Goal: Task Accomplishment & Management: Complete application form

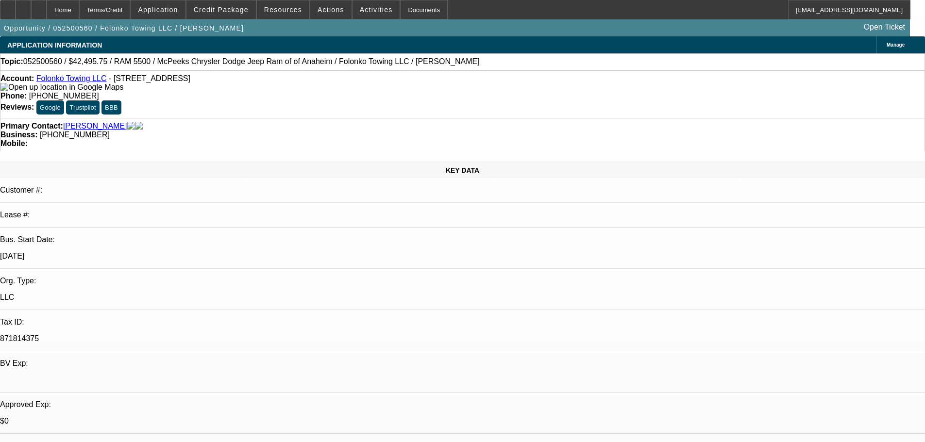
select select "0.15"
select select "0"
select select "2"
select select "0.1"
select select "4"
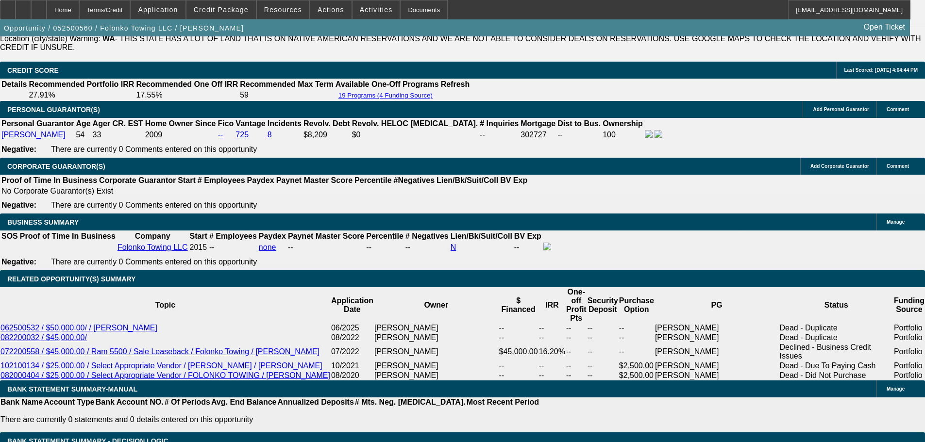
scroll to position [1408, 0]
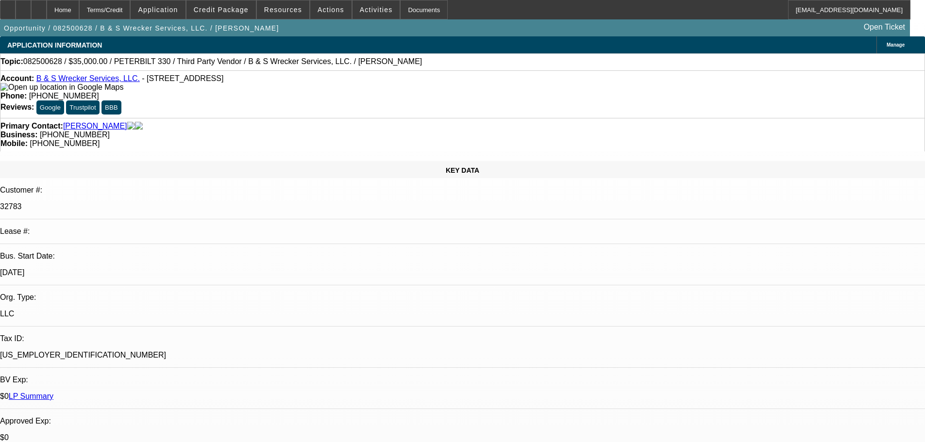
select select "0"
select select "6"
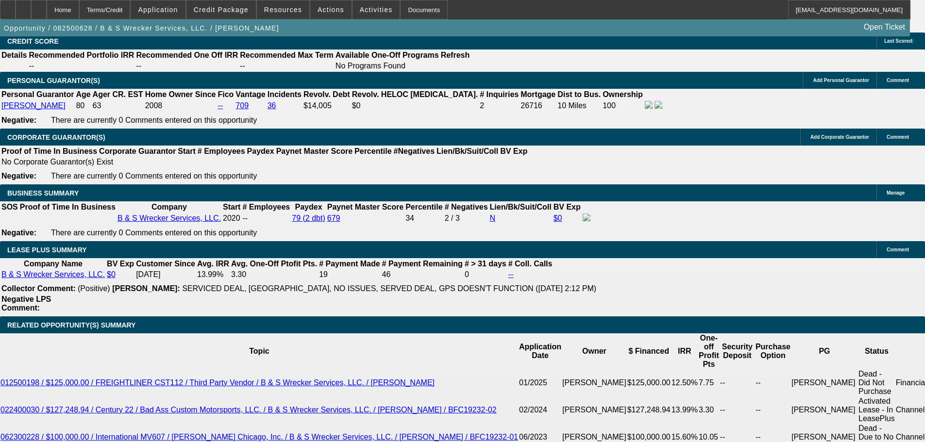
scroll to position [1165, 0]
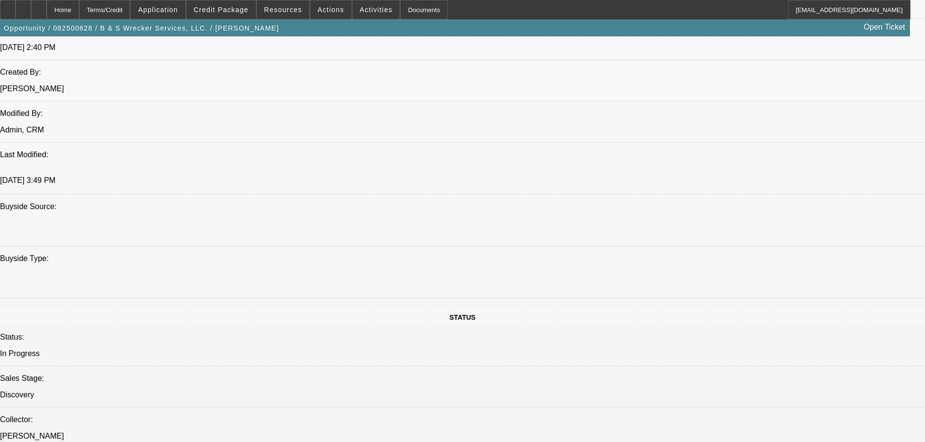
scroll to position [728, 0]
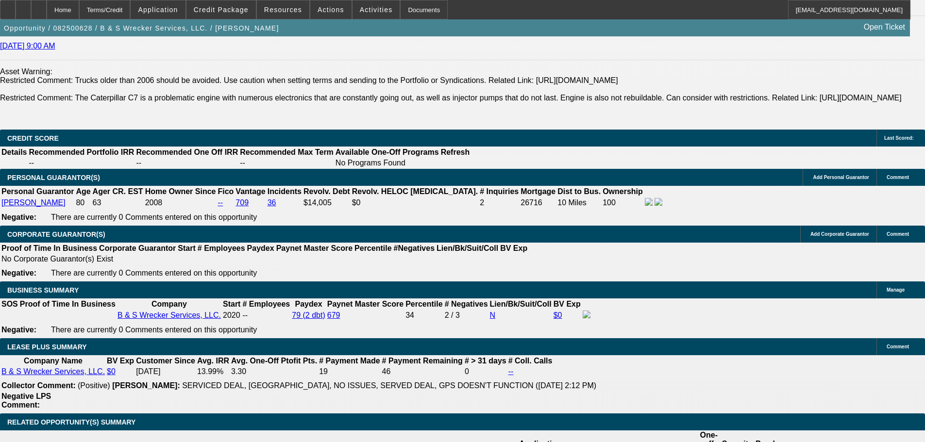
scroll to position [1602, 0]
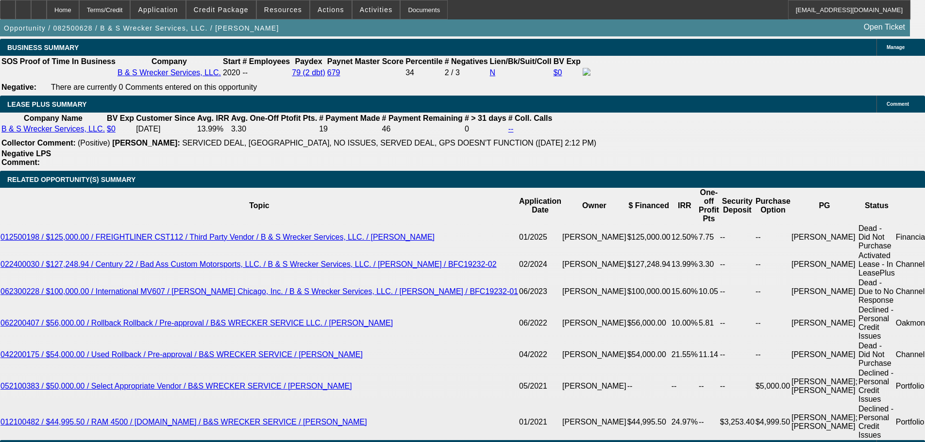
type input "6"
type input "UNKNOWN"
type input "60"
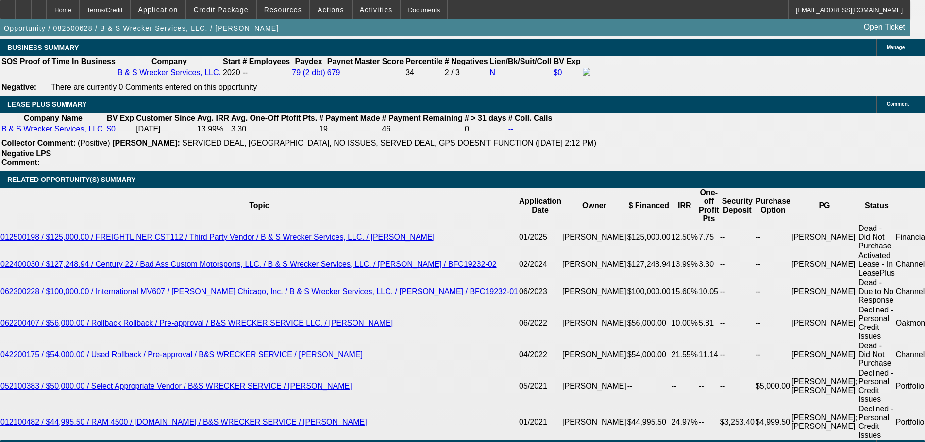
type input "$805.34"
type input "60"
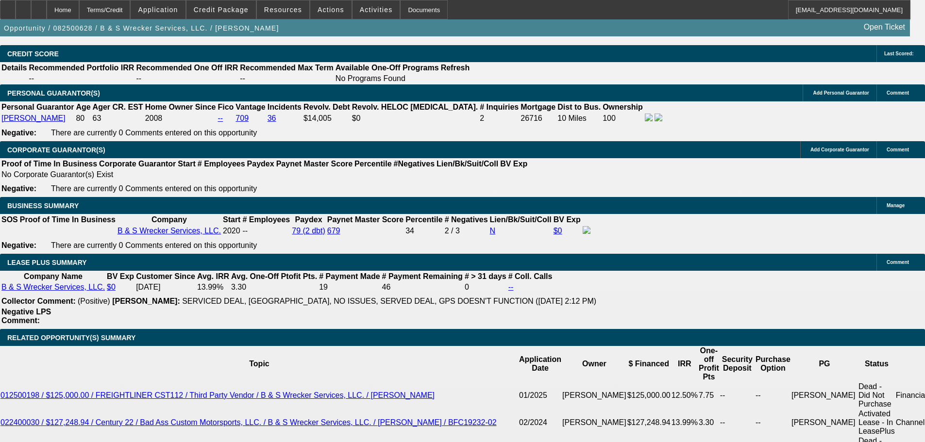
scroll to position [1360, 0]
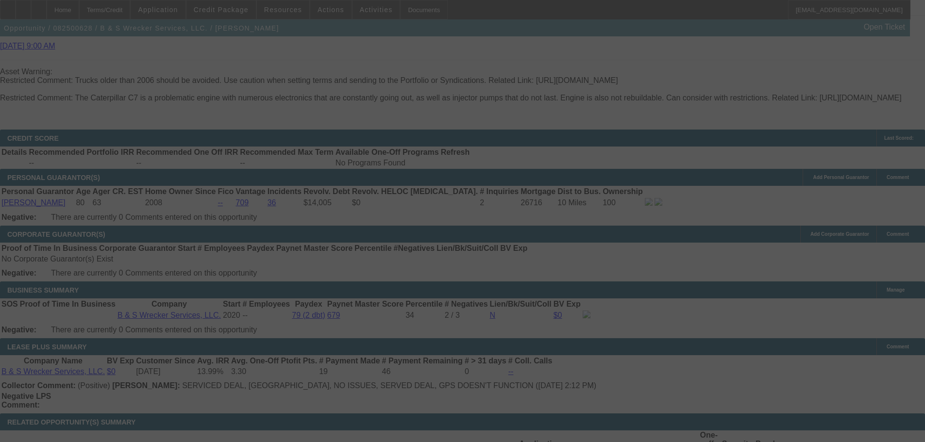
select select "0"
select select "6"
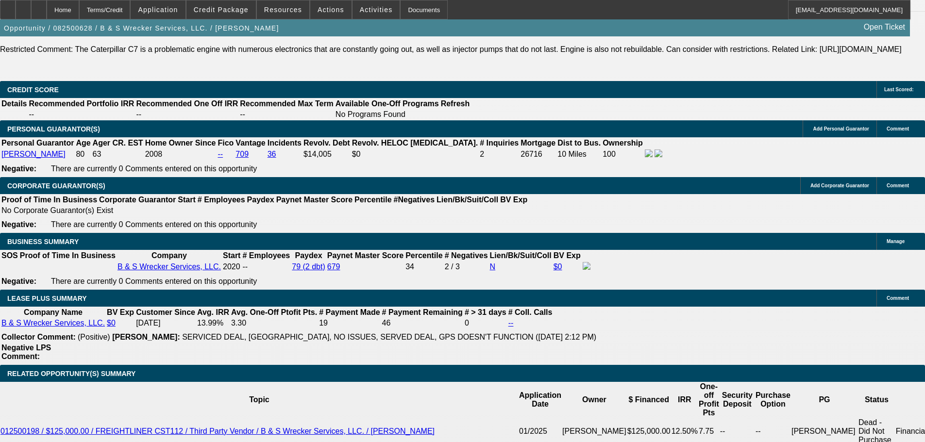
scroll to position [1165, 0]
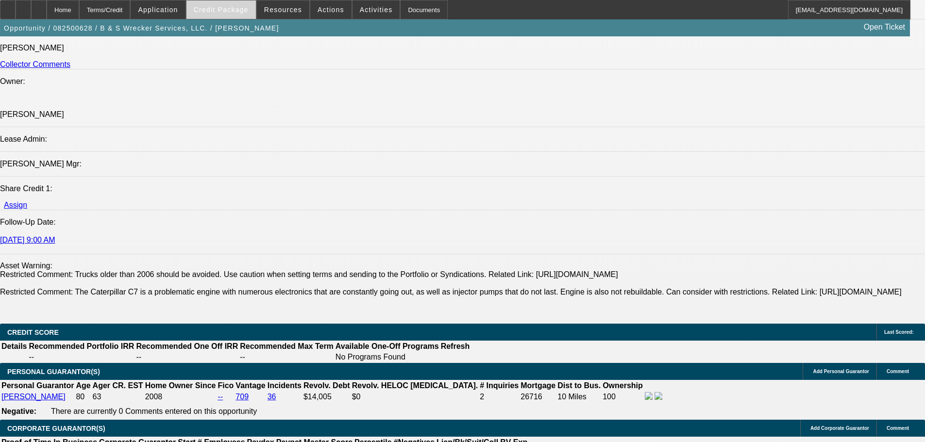
click at [238, 11] on span "Credit Package" at bounding box center [221, 10] width 55 height 8
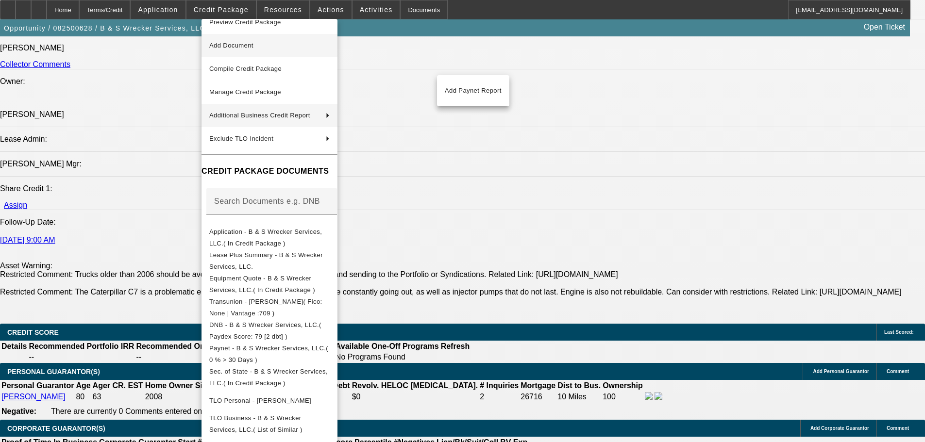
scroll to position [0, 0]
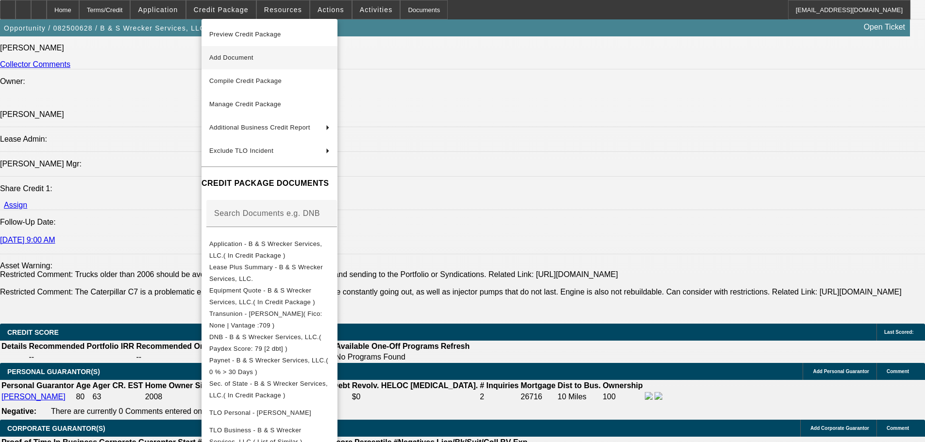
click at [273, 60] on span "Add Document" at bounding box center [269, 58] width 120 height 12
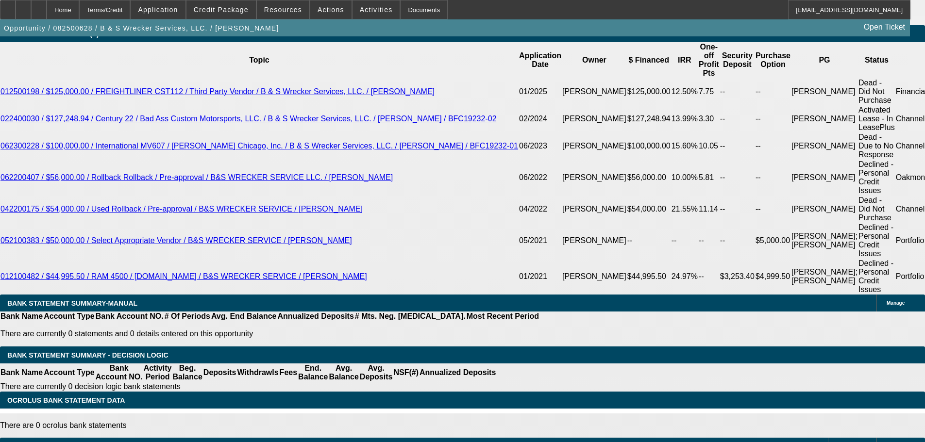
scroll to position [1457, 0]
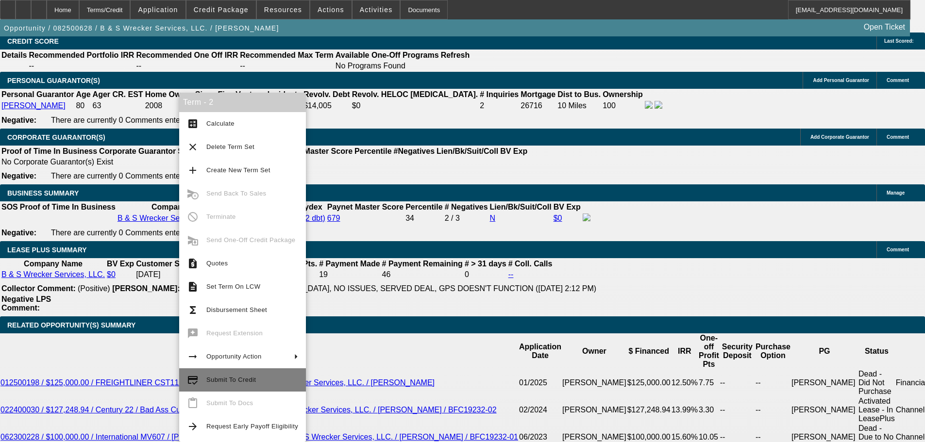
click at [237, 379] on span "Submit To Credit" at bounding box center [231, 379] width 50 height 7
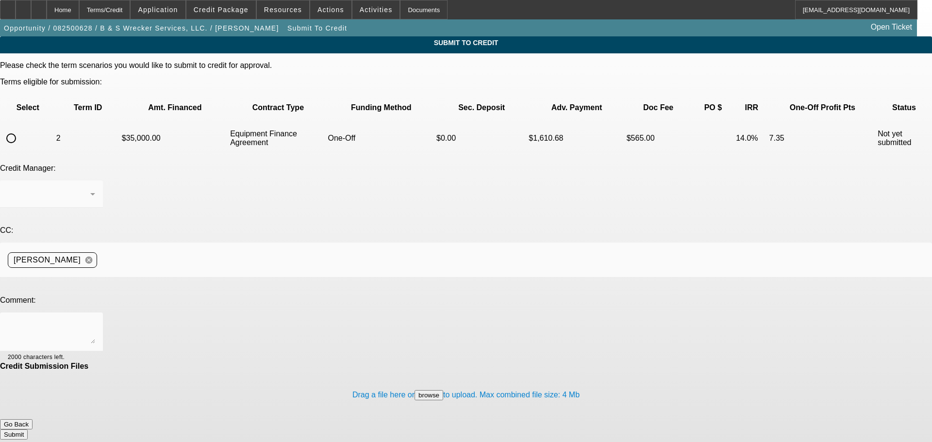
click at [21, 129] on input "radio" at bounding box center [10, 138] width 19 height 19
radio input "true"
click at [95, 320] on textarea at bounding box center [51, 331] width 87 height 23
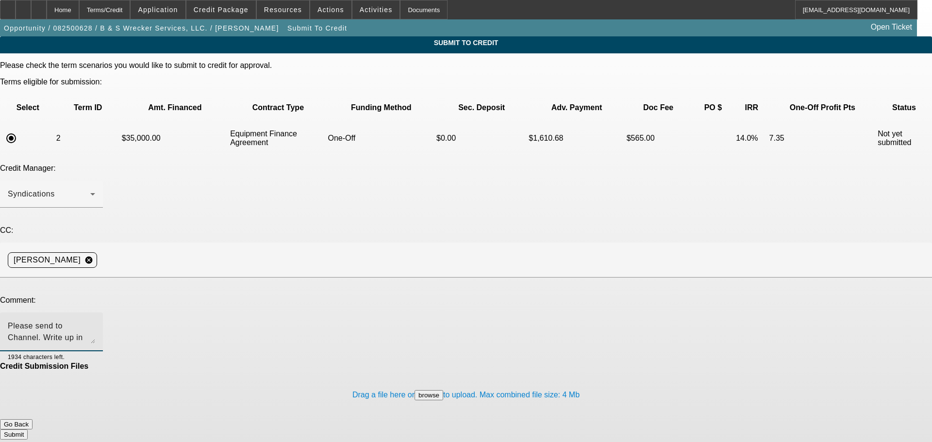
type textarea "Please send to Channel. Write up in additional comments. Thank you"
click at [28, 430] on button "Submit" at bounding box center [14, 435] width 28 height 10
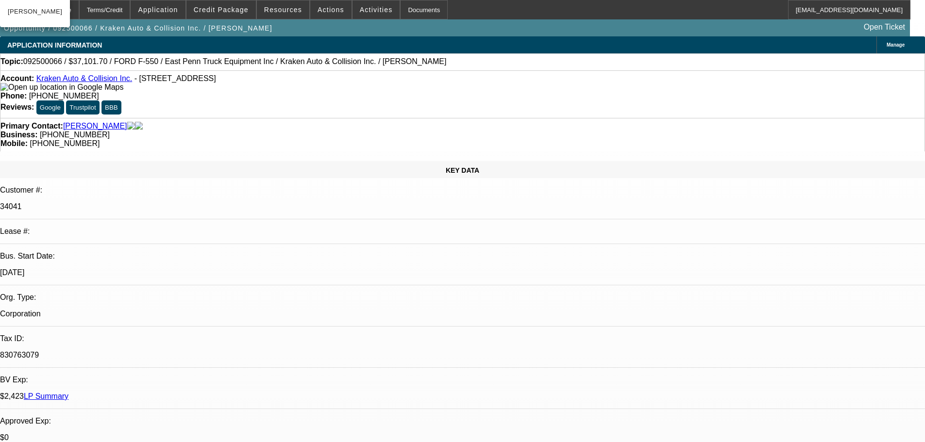
select select "0"
select select "0.1"
select select "4"
select select "0"
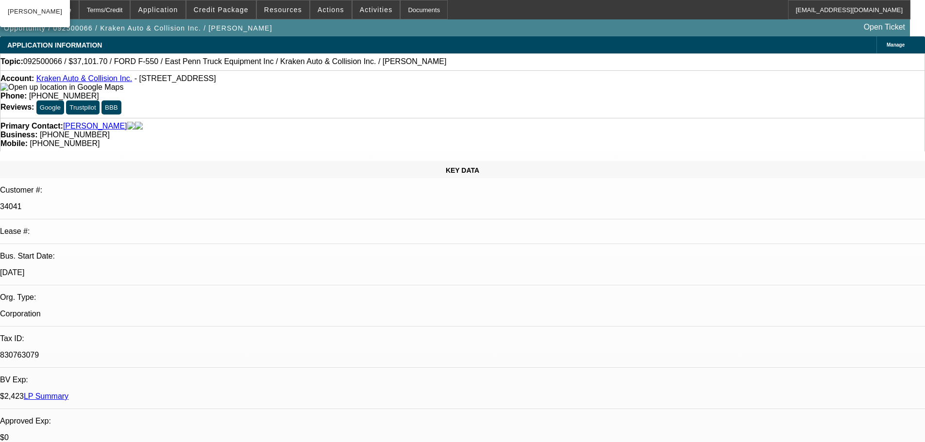
select select "0"
select select "0.1"
select select "4"
select select "0"
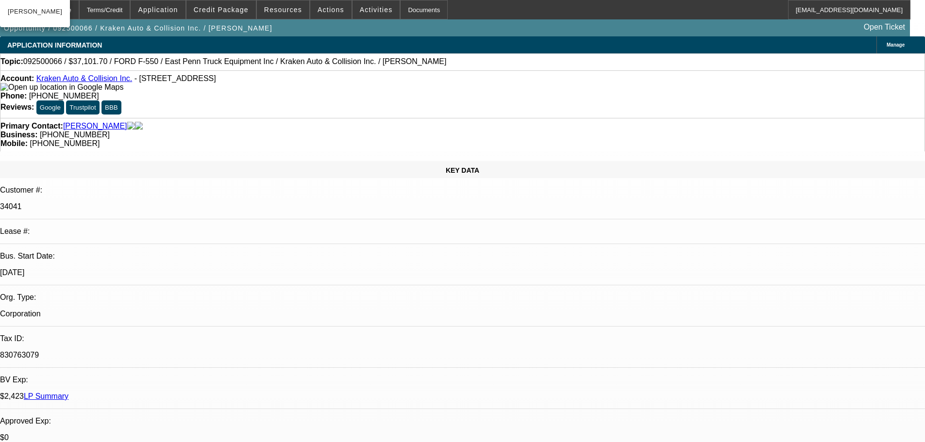
select select "0.1"
select select "4"
select select "0"
select select "0.1"
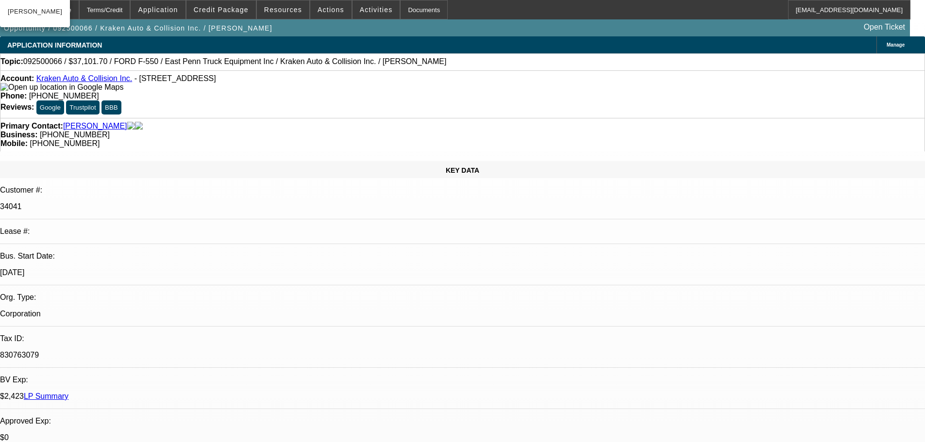
select select "4"
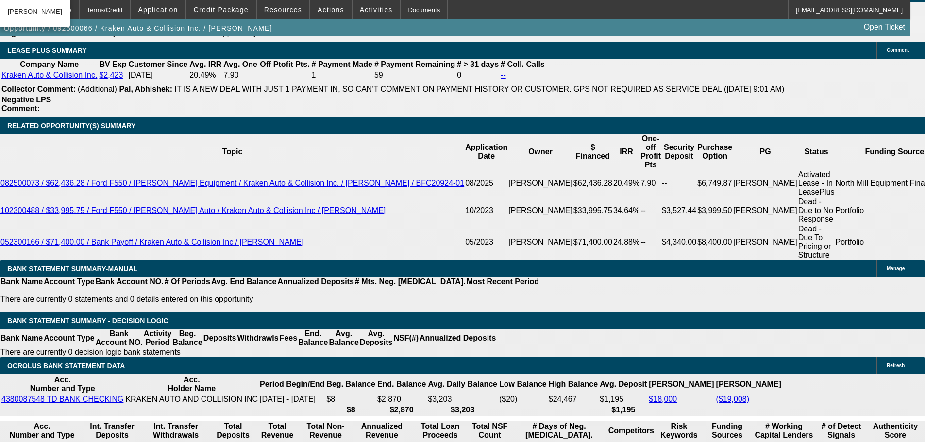
scroll to position [1634, 0]
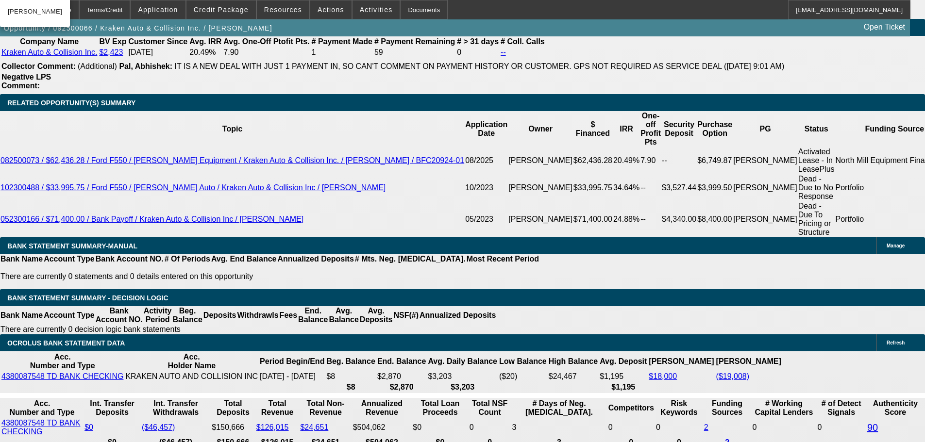
type input "1000"
type input "UNKNOWN"
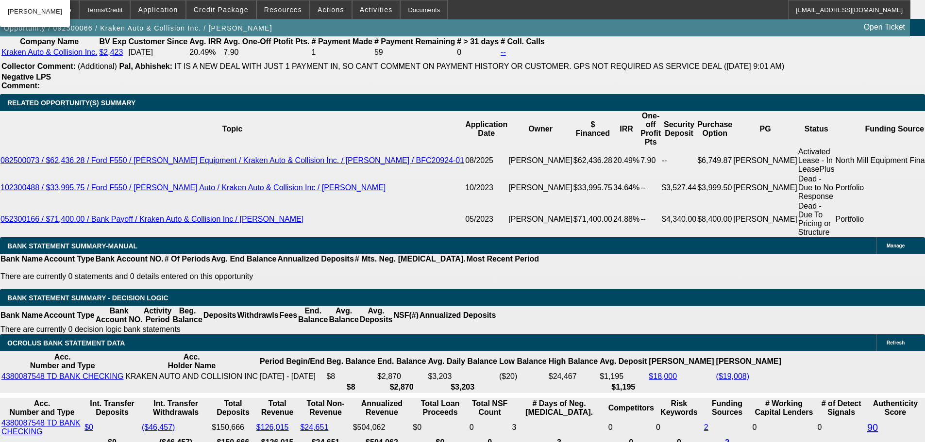
type input "1300"
type input "3.9"
type input "$1,300.00"
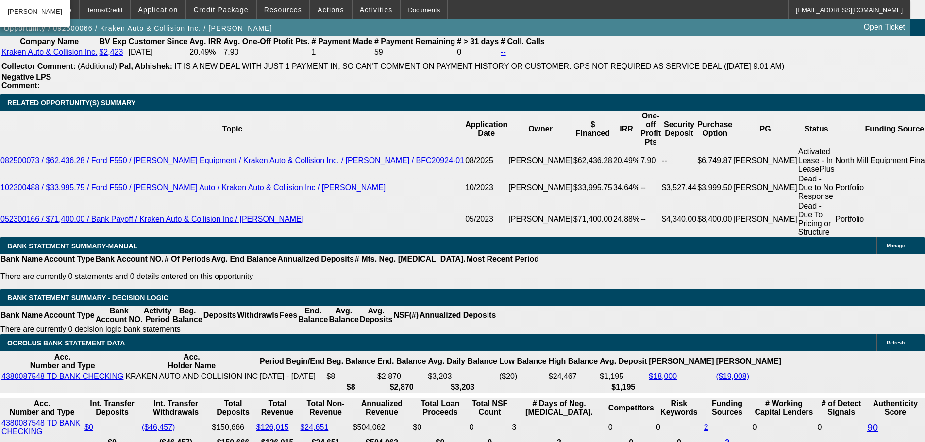
select select "0.1"
type input "$4,010.99"
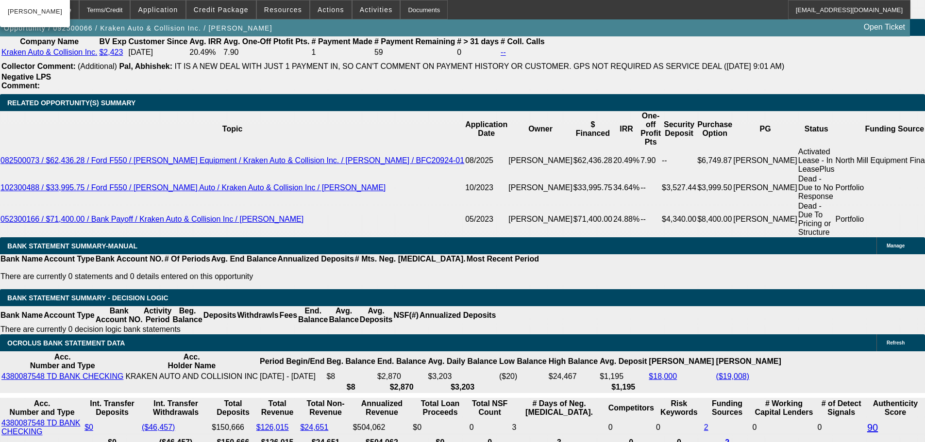
type input "1300"
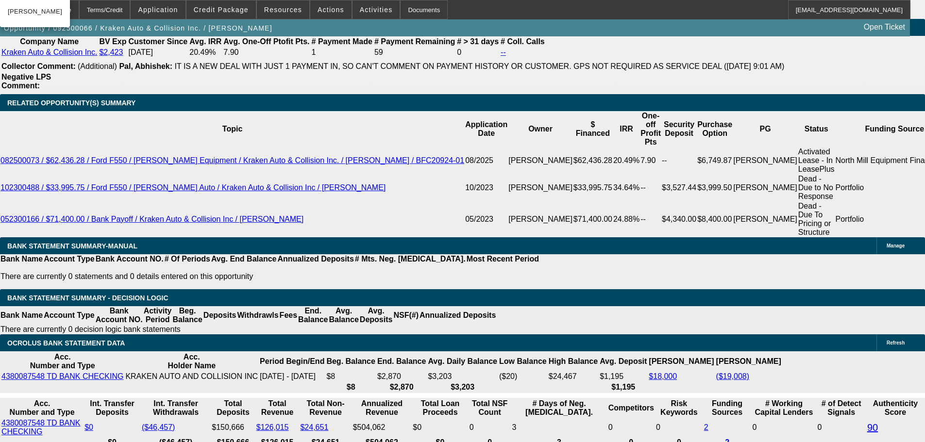
type input "6.1"
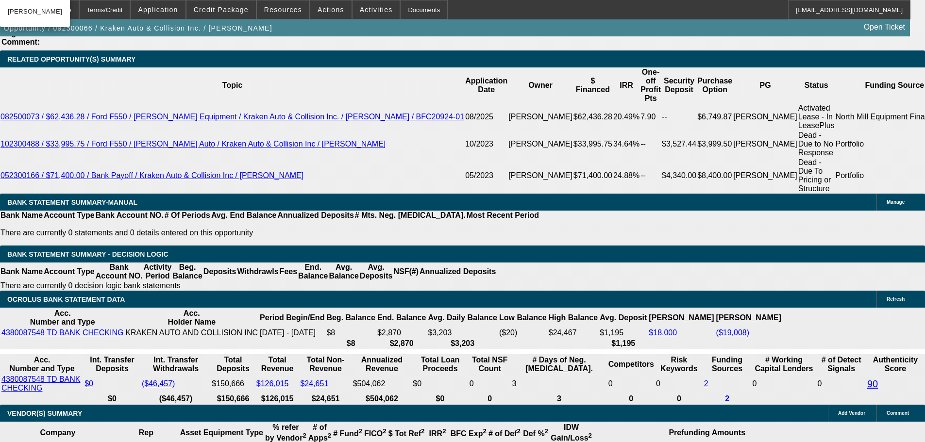
scroll to position [1683, 0]
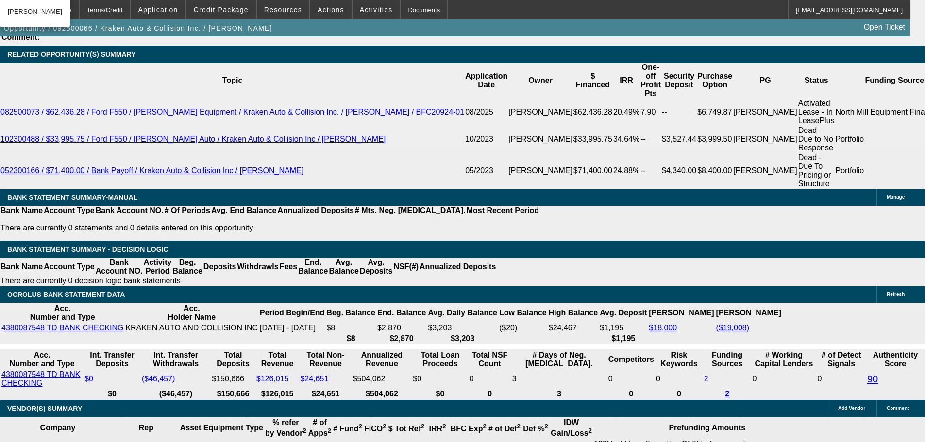
type input "$1,300.00"
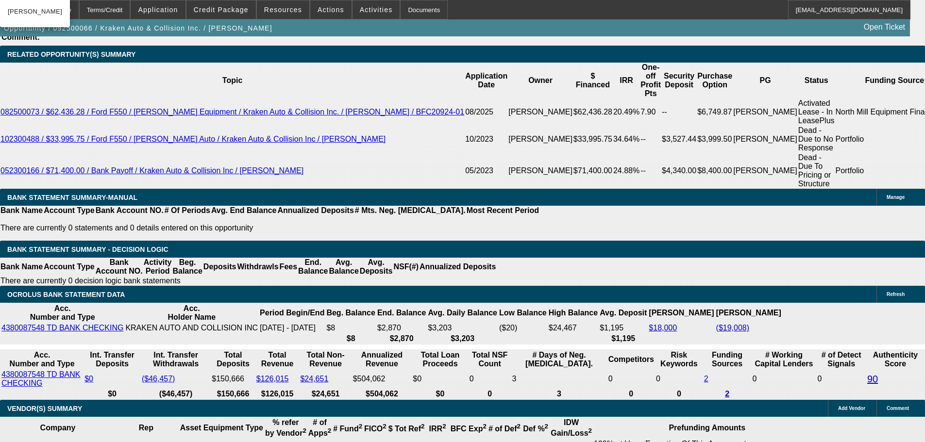
select select "0.15"
type input "$6,016.49"
type input "10.7"
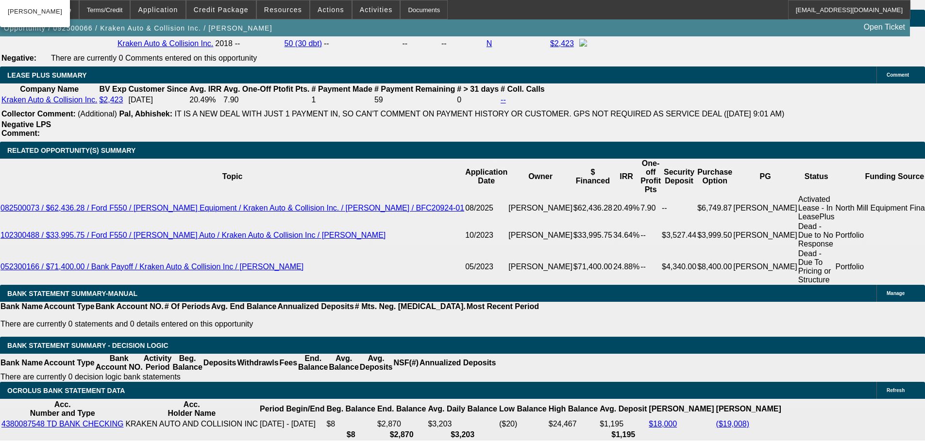
scroll to position [1586, 0]
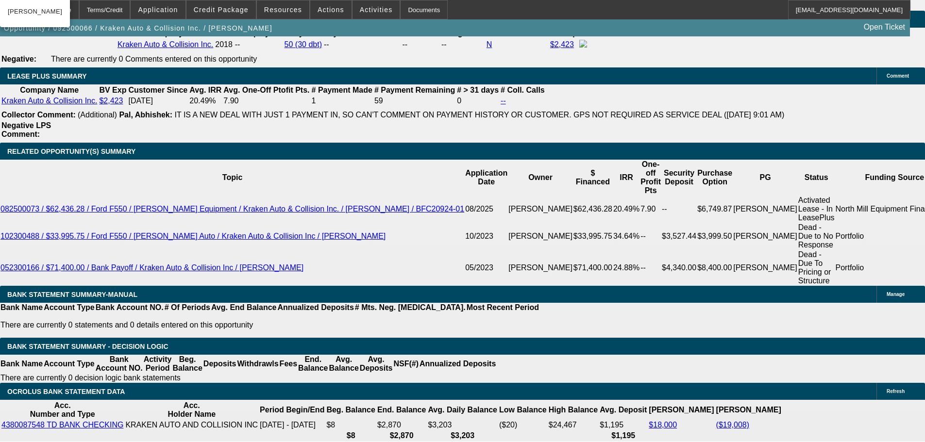
type input "$1,300.00"
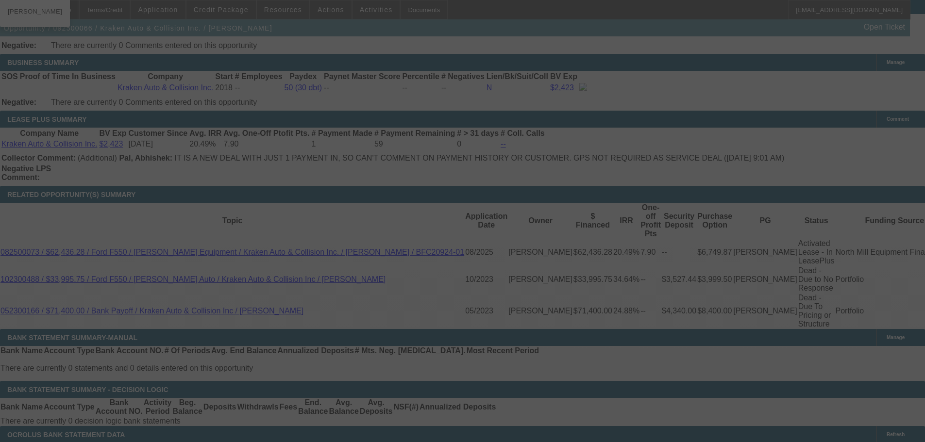
scroll to position [1683, 0]
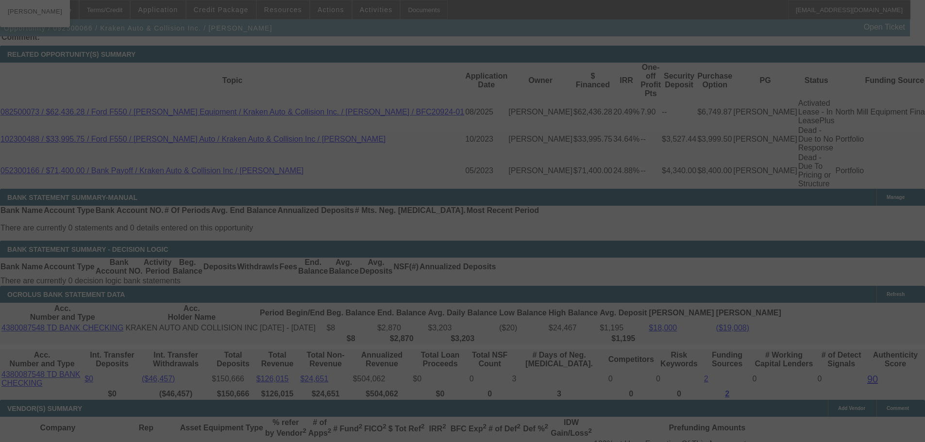
select select "0.15"
select select "0"
select select "0.1"
select select "4"
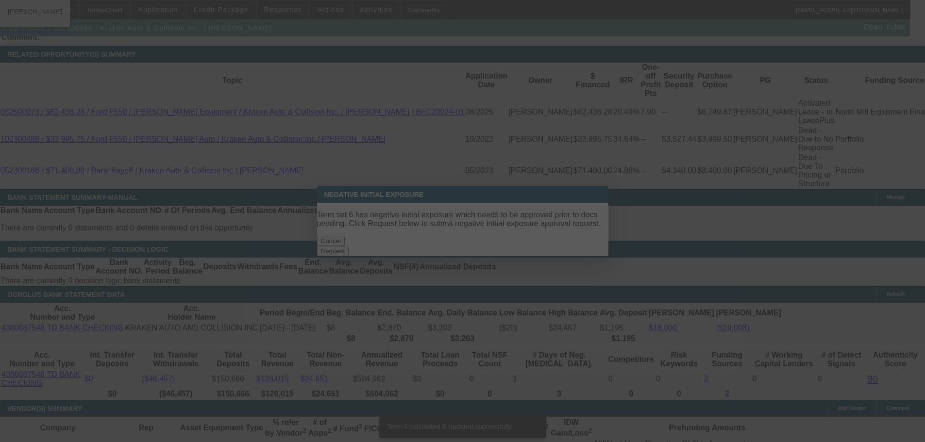
scroll to position [0, 0]
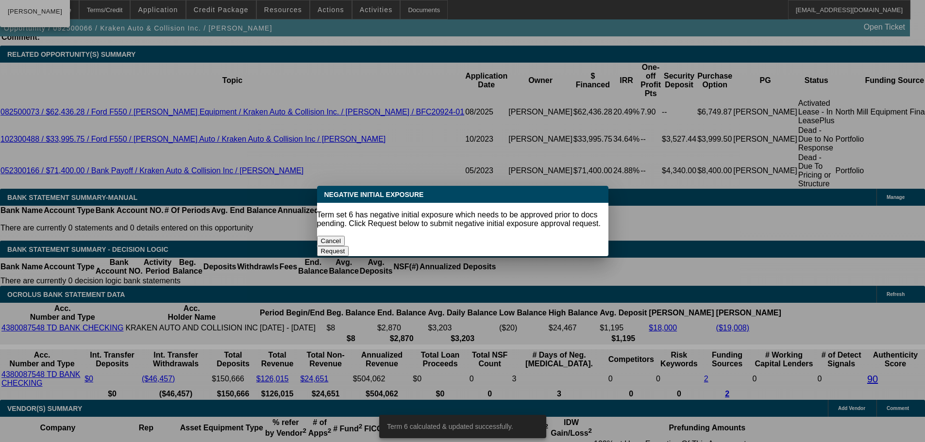
click at [345, 236] on button "Cancel" at bounding box center [331, 241] width 28 height 10
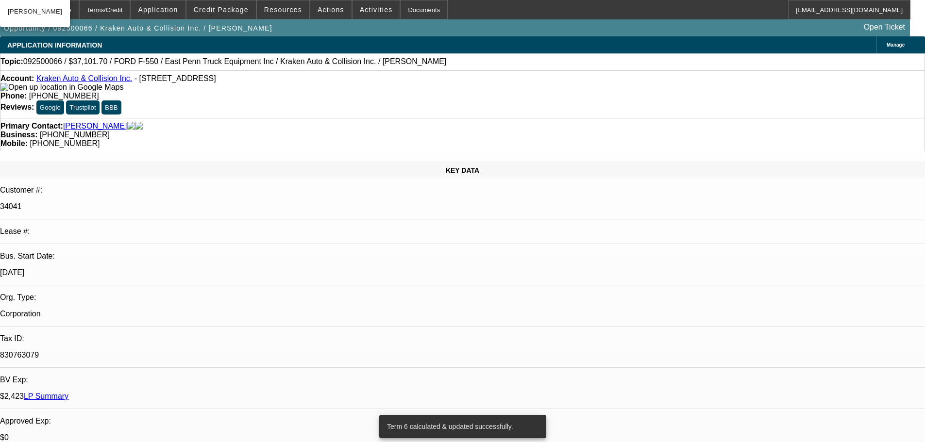
scroll to position [1683, 0]
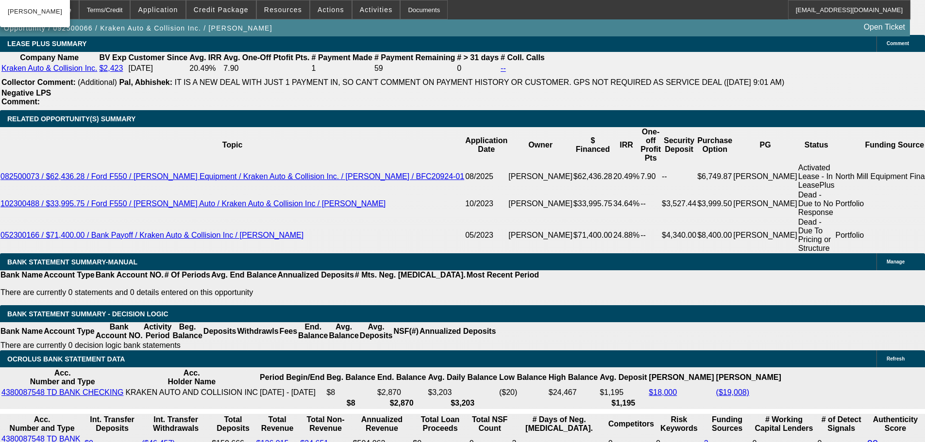
scroll to position [1489, 0]
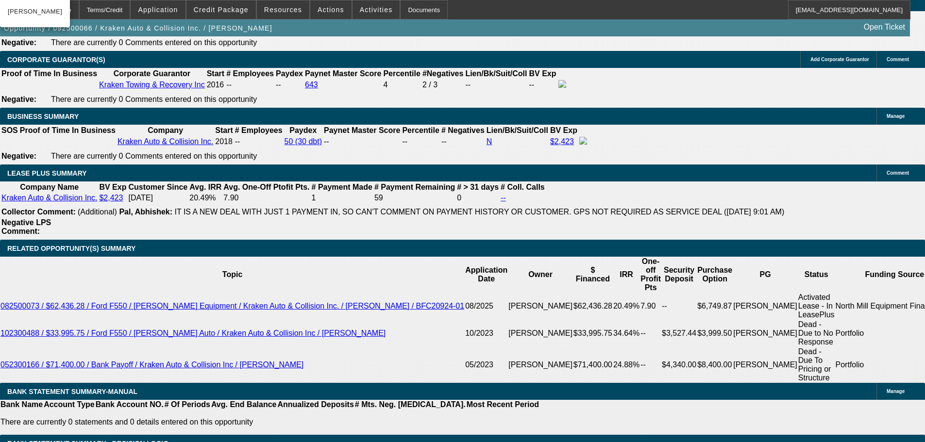
type input "$6,500.00"
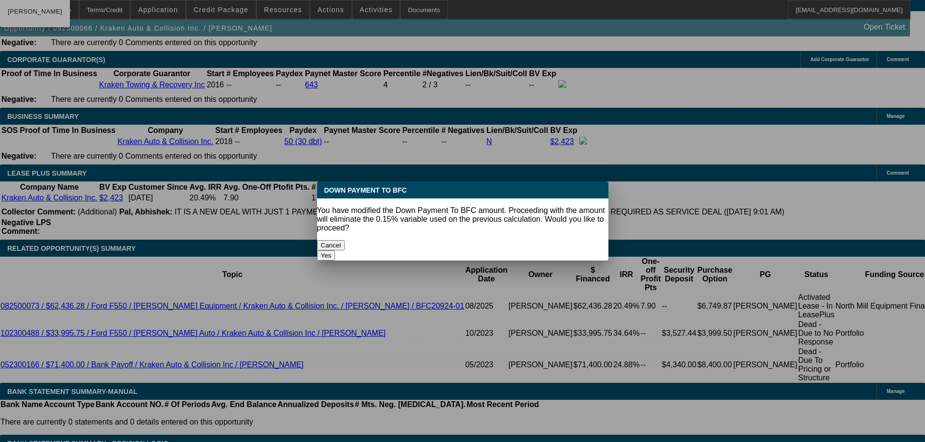
click at [336, 251] on button "Yes" at bounding box center [326, 256] width 18 height 10
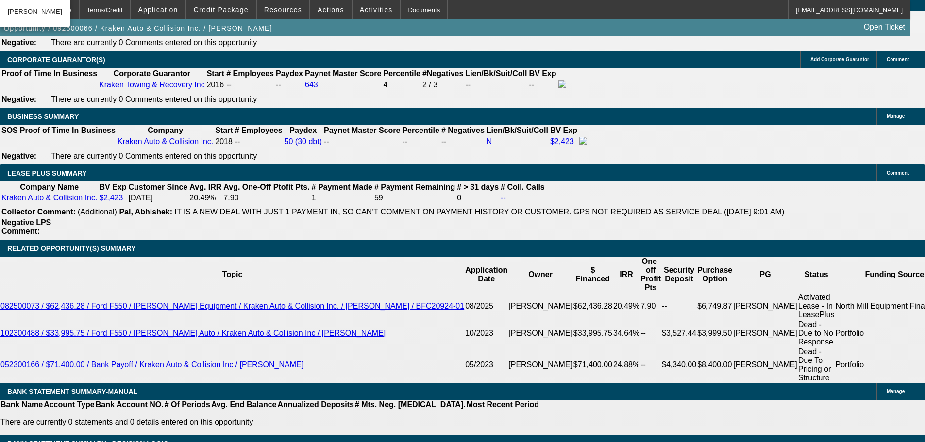
select select "0"
type input "UNKNOWN"
type input "$1,281.57"
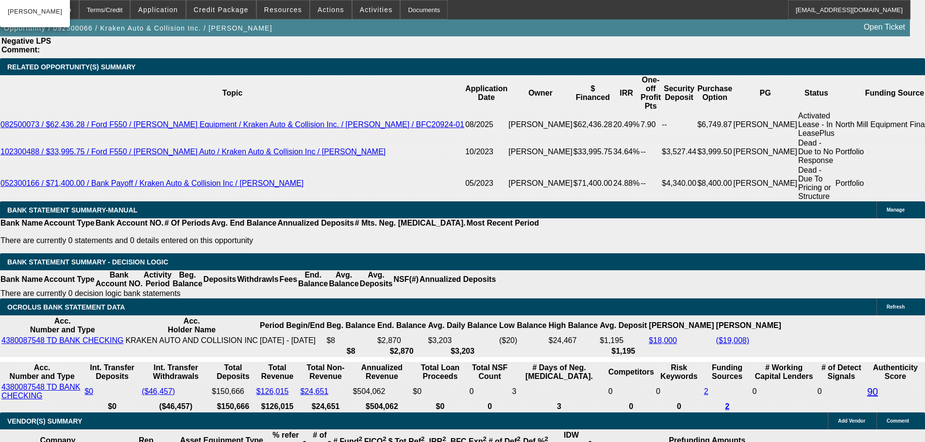
scroll to position [1683, 0]
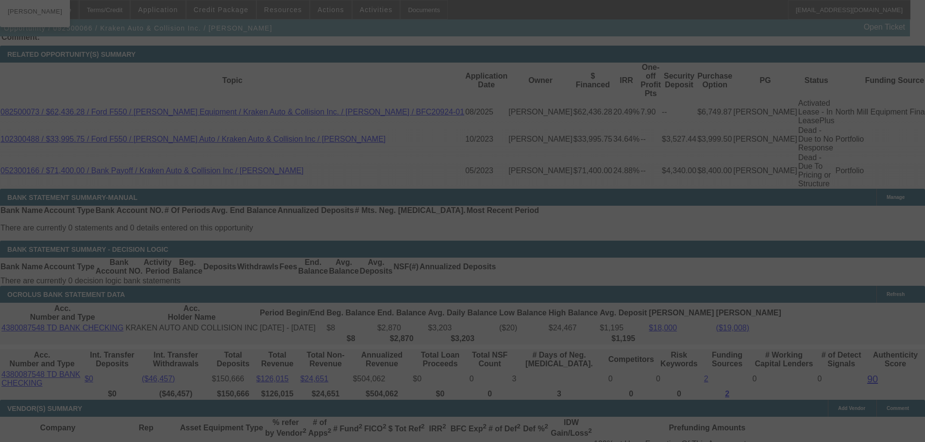
select select "0"
select select "0.1"
select select "4"
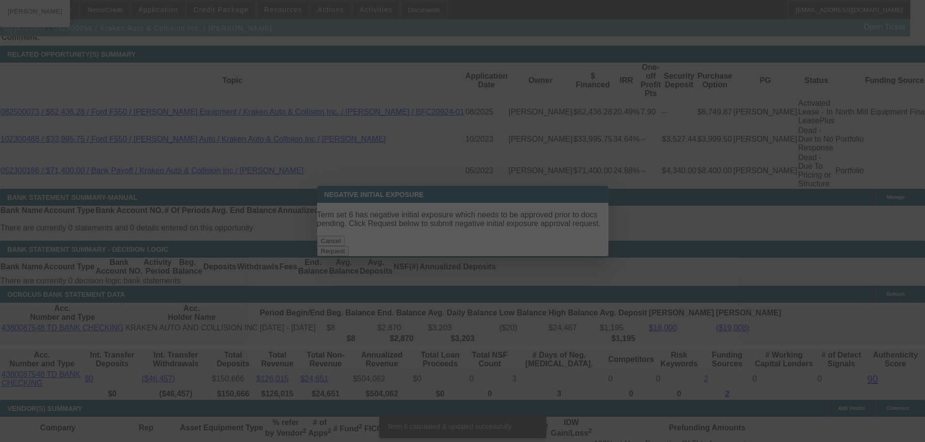
scroll to position [0, 0]
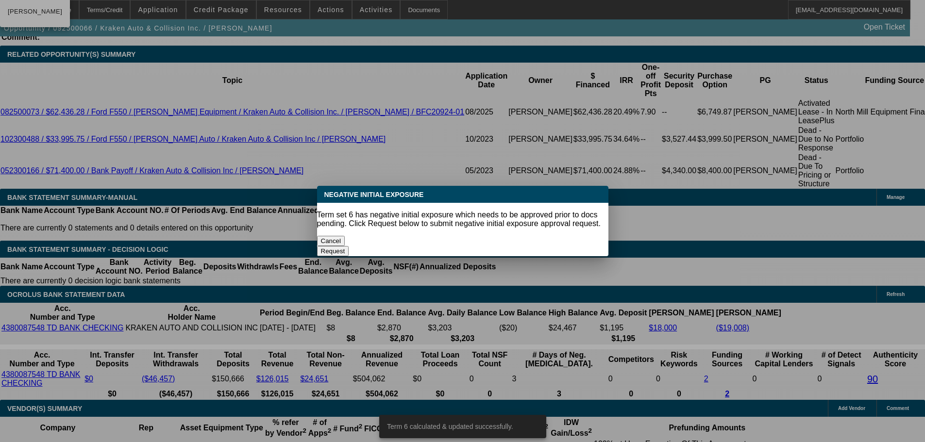
click at [345, 239] on button "Cancel" at bounding box center [331, 241] width 28 height 10
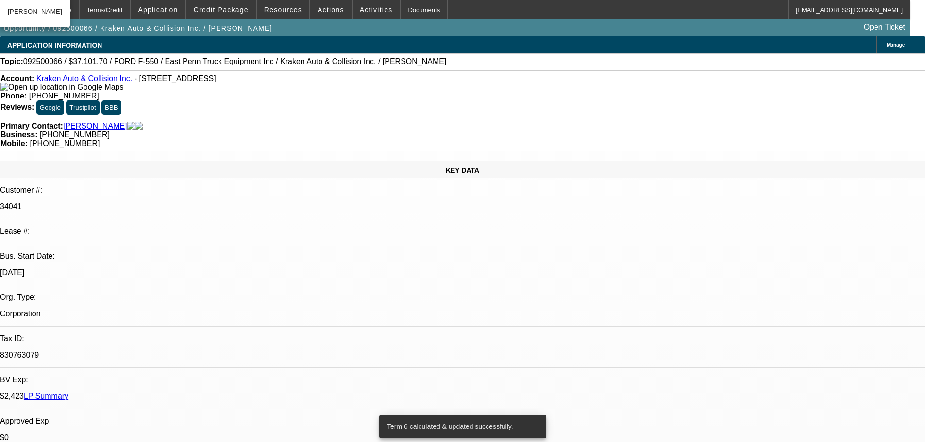
scroll to position [1683, 0]
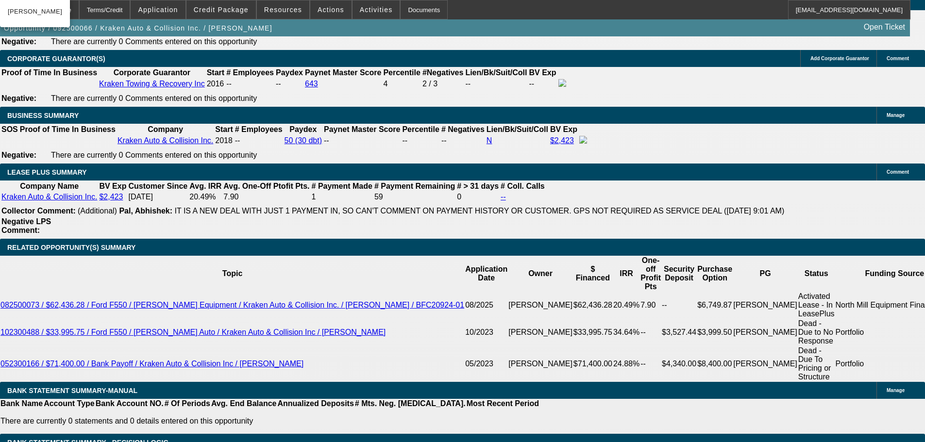
scroll to position [1489, 0]
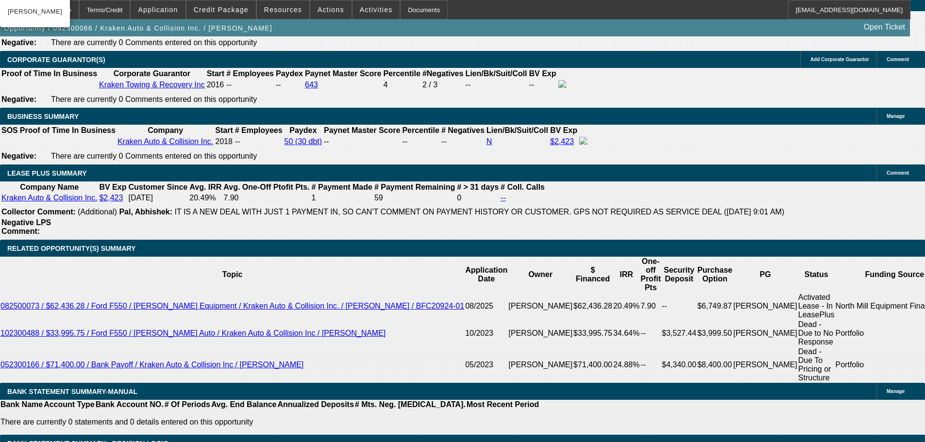
type input "$7,500.00"
type input "UNKNOWN"
type input "$1,243.44"
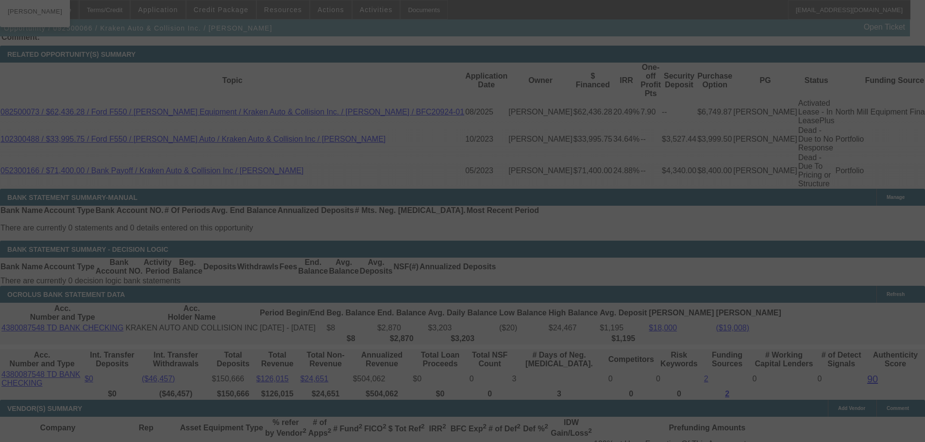
scroll to position [0, 0]
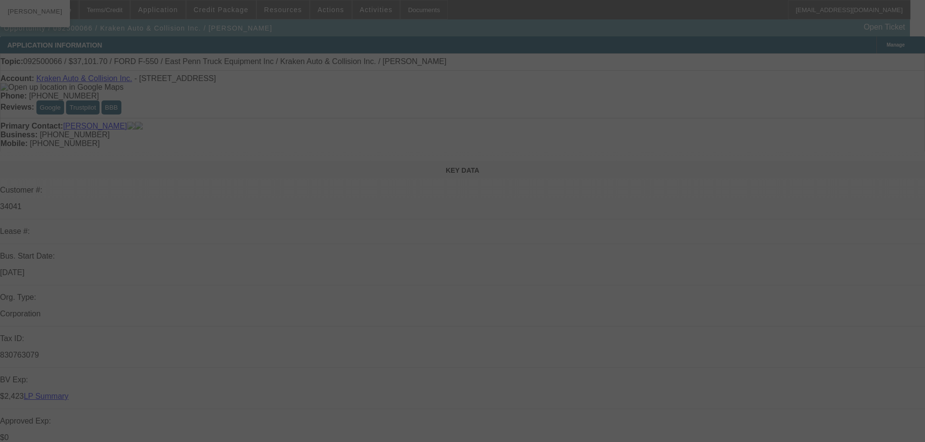
select select "0"
select select "0.1"
select select "4"
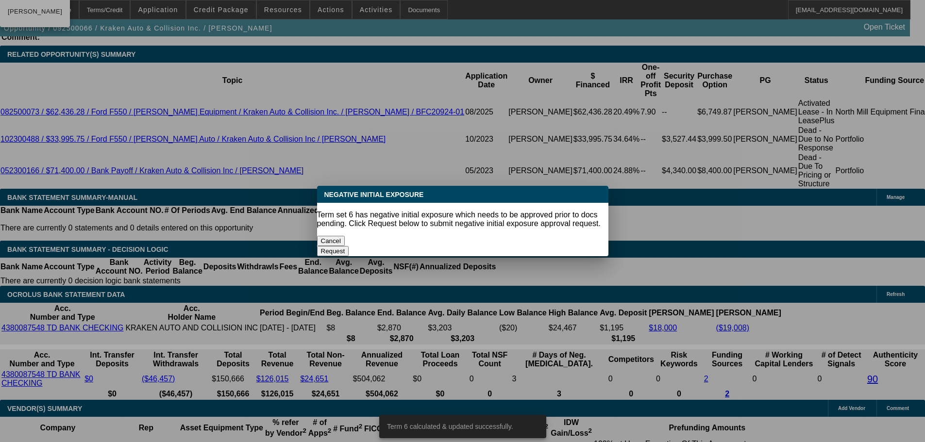
click at [345, 236] on button "Cancel" at bounding box center [331, 241] width 28 height 10
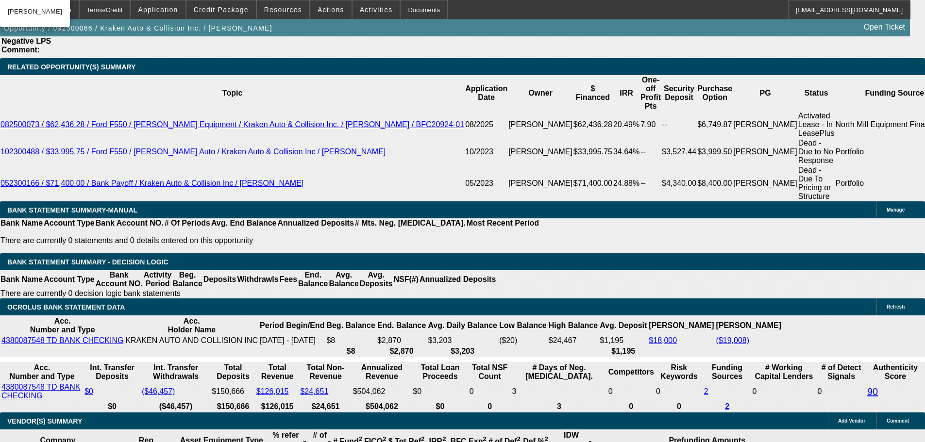
scroll to position [1683, 0]
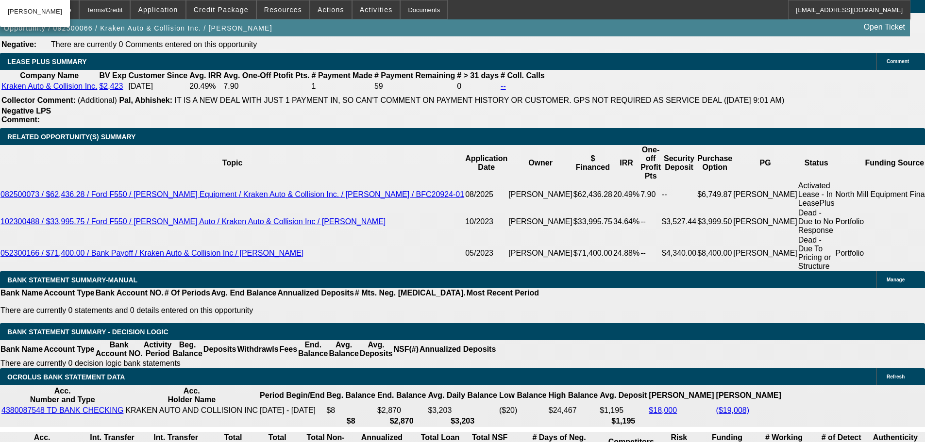
scroll to position [1537, 0]
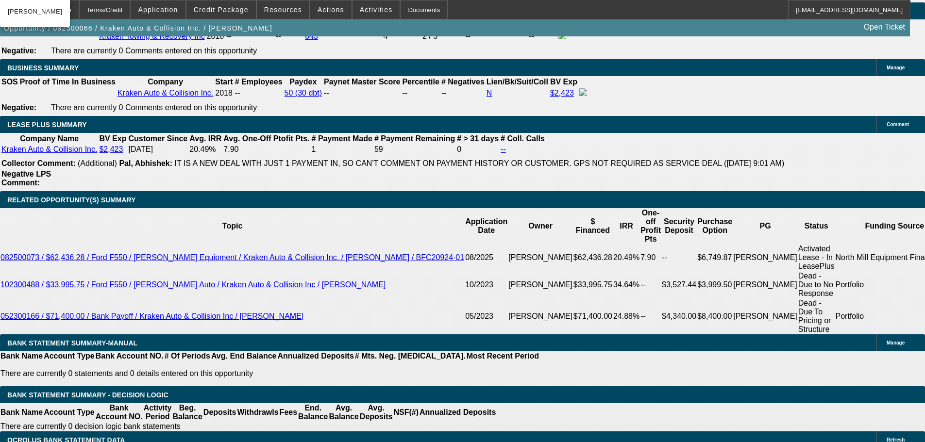
type input "$3,008.25"
type input "UNKNOWN"
type input "$1,414.71"
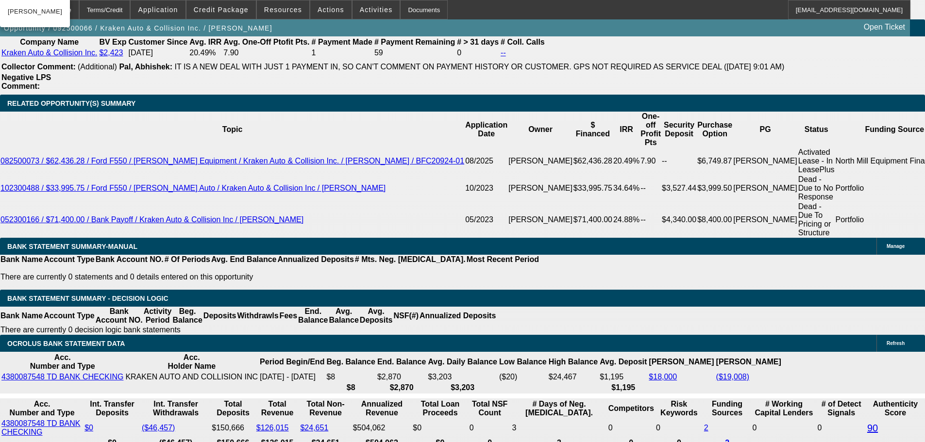
scroll to position [1634, 0]
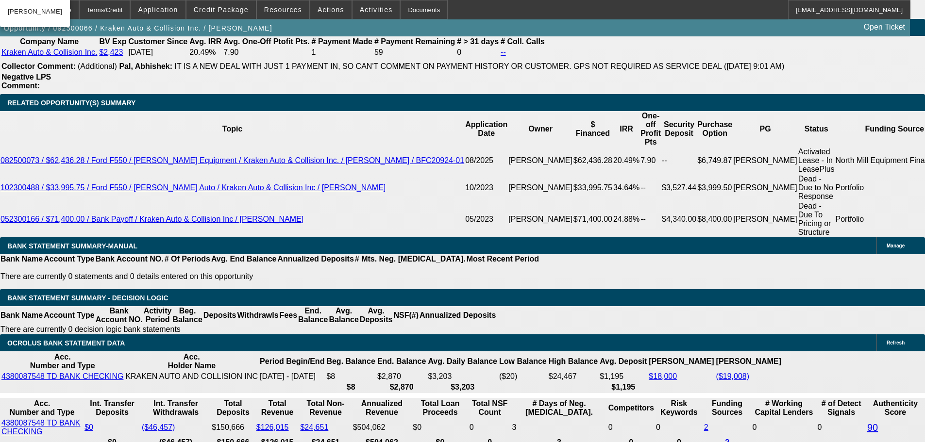
type input "14"
type input "$1,472.88"
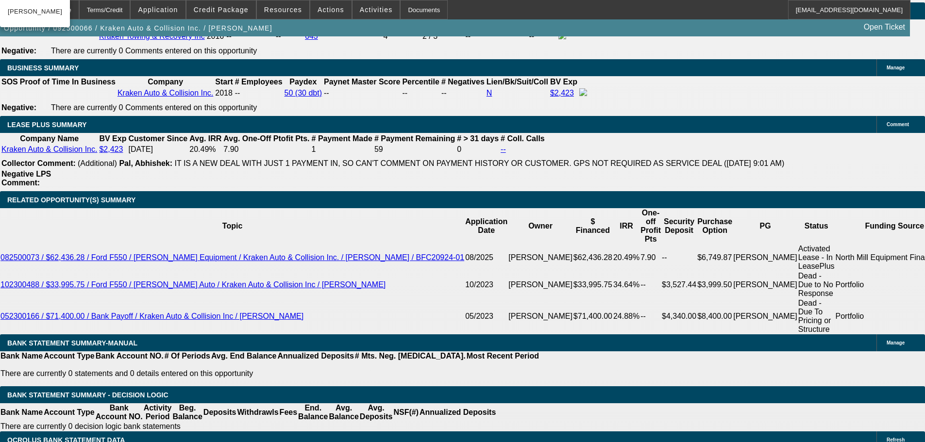
type input "14"
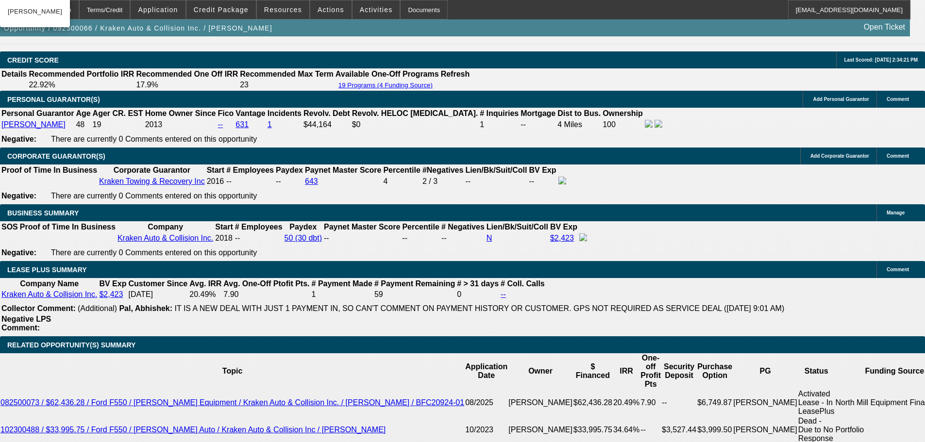
scroll to position [1392, 0]
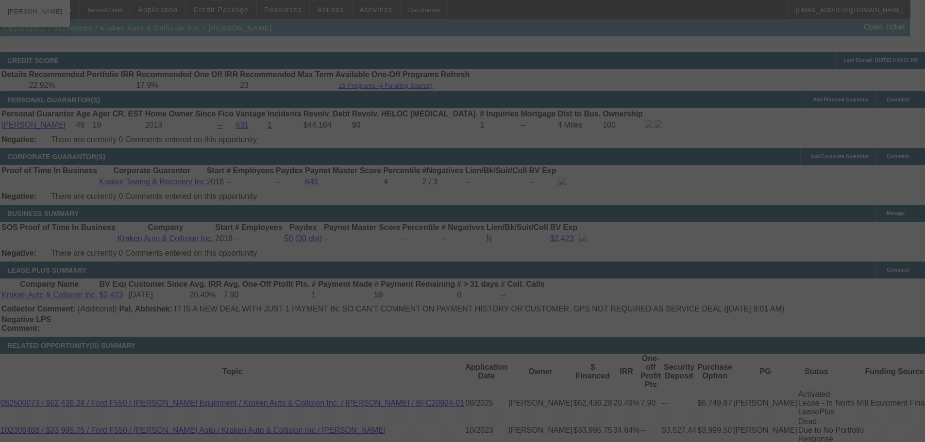
select select "0"
select select "0.1"
select select "4"
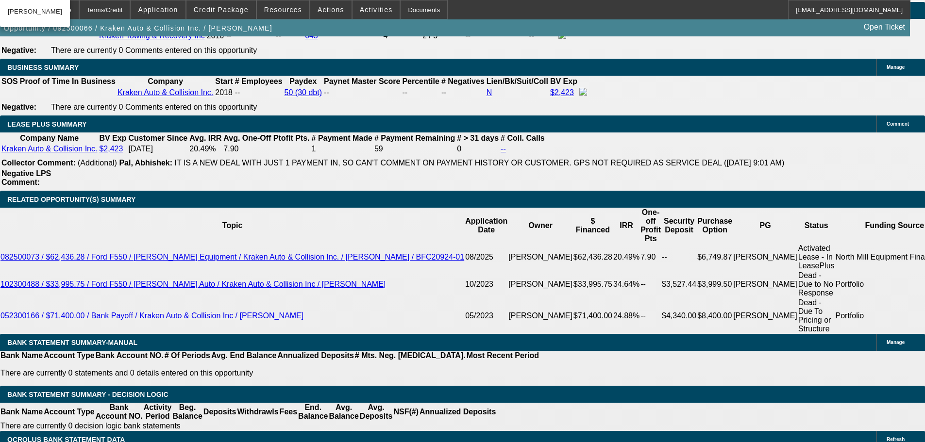
scroll to position [1537, 0]
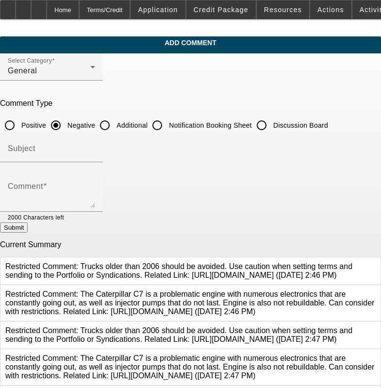
click at [114, 120] on input "Additional" at bounding box center [104, 125] width 19 height 19
radio input "true"
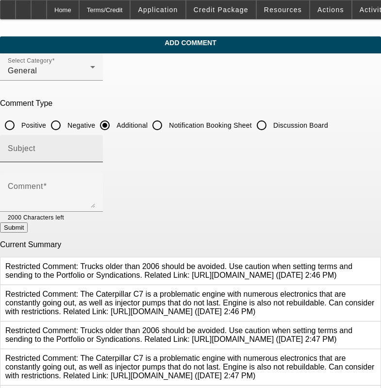
click at [95, 143] on div "Subject" at bounding box center [51, 148] width 87 height 27
type input "Write Up"
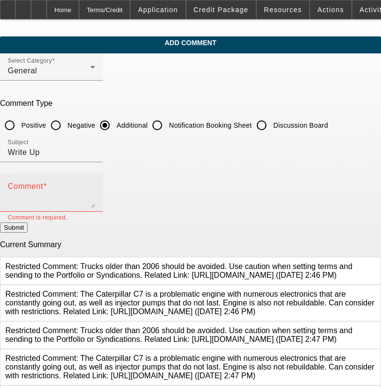
click at [83, 177] on div "Comment" at bounding box center [51, 192] width 87 height 39
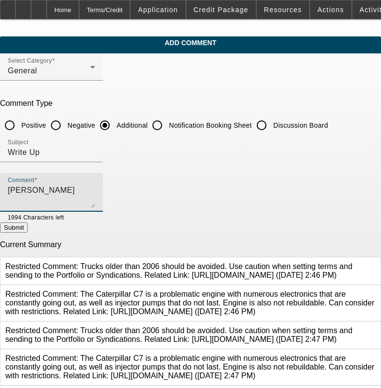
paste textarea "Swiney started B&S Wrecker Service in 2020."
click at [95, 185] on textarea "Billy Swiney started B&S Wrecker Service in 2020." at bounding box center [51, 196] width 87 height 23
click at [95, 198] on textarea "Billy Swiney started B&S Wrecker Service in 2020. He is looking to add this Pet…" at bounding box center [51, 196] width 87 height 23
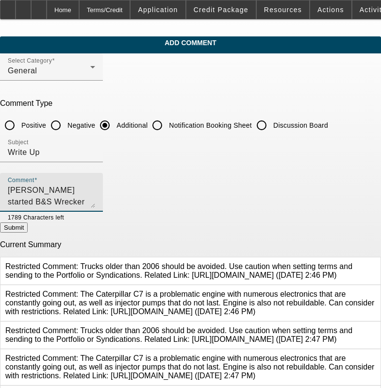
click at [95, 201] on textarea "Billy Swiney started B&S Wrecker Service in 2020. He is looking to add this Pet…" at bounding box center [51, 196] width 87 height 23
click at [95, 194] on textarea "Billy Swiney started B&S Wrecker Service in 2020. He is looking to add this Pet…" at bounding box center [51, 196] width 87 height 23
click at [95, 190] on textarea "Billy Swiney started B&S Wrecker Service in 2020. He is looking to add this Pet…" at bounding box center [51, 196] width 87 height 23
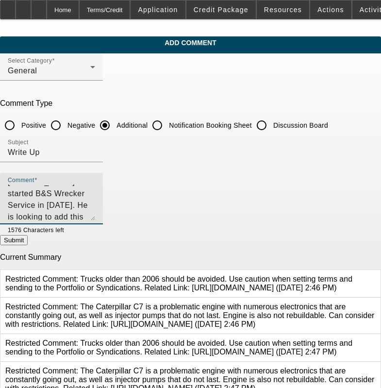
scroll to position [0, 0]
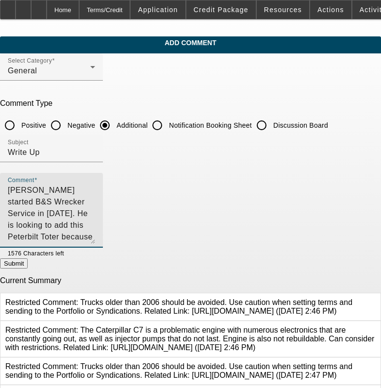
drag, startPoint x: 356, startPoint y: 205, endPoint x: 360, endPoint y: 245, distance: 39.5
click at [103, 245] on div "Comment Billy Swiney started B&S Wrecker Service in 2020. He is looking to add …" at bounding box center [51, 210] width 103 height 75
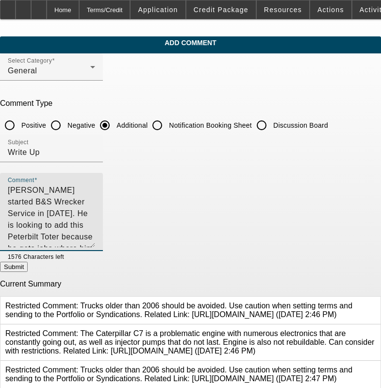
click at [35, 212] on textarea "Billy Swiney started B&S Wrecker Service in 2020. He is looking to add this Pet…" at bounding box center [51, 216] width 87 height 63
click at [36, 213] on textarea "Billy Swiney started B&S Wrecker Service in 2020. He is looking to add this Pet…" at bounding box center [51, 216] width 87 height 63
click at [70, 236] on textarea "Billy Swiney started B&S Wrecker Service in 2020. He is looking to add this Pet…" at bounding box center [51, 216] width 87 height 63
type textarea "Billy Swiney started B&S Wrecker Service in 2020. He is looking to add this Pet…"
click at [28, 268] on button "Submit" at bounding box center [14, 267] width 28 height 10
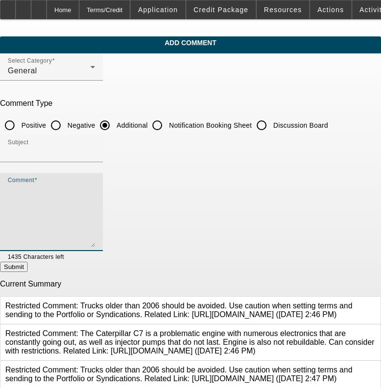
radio input "true"
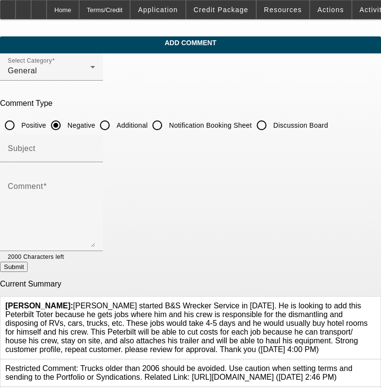
click at [110, 31] on div at bounding box center [190, 27] width 381 height 17
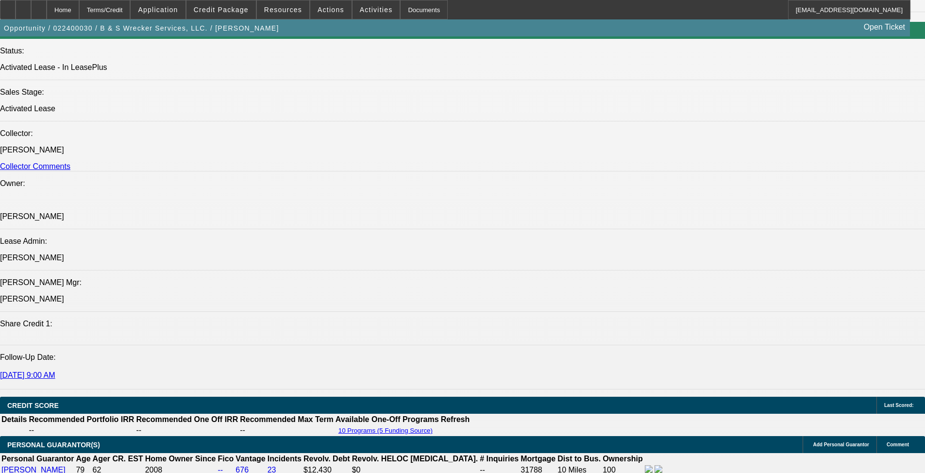
select select "0"
select select "6"
select select "0"
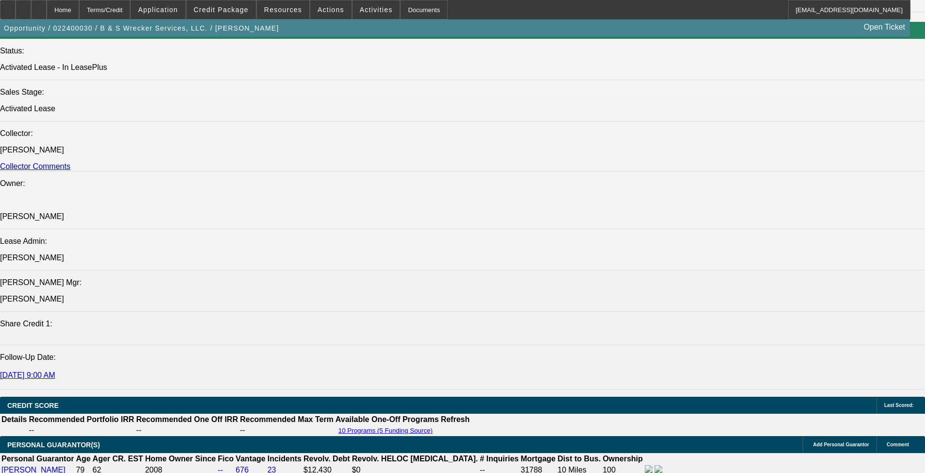
select select "0"
select select "6"
select select "0.1"
select select "0"
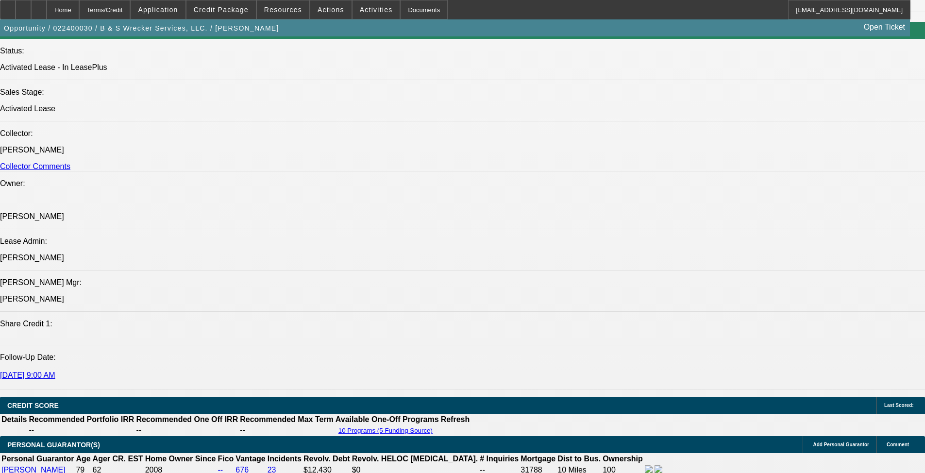
select select "0"
select select "6"
select select "0.1"
select select "0"
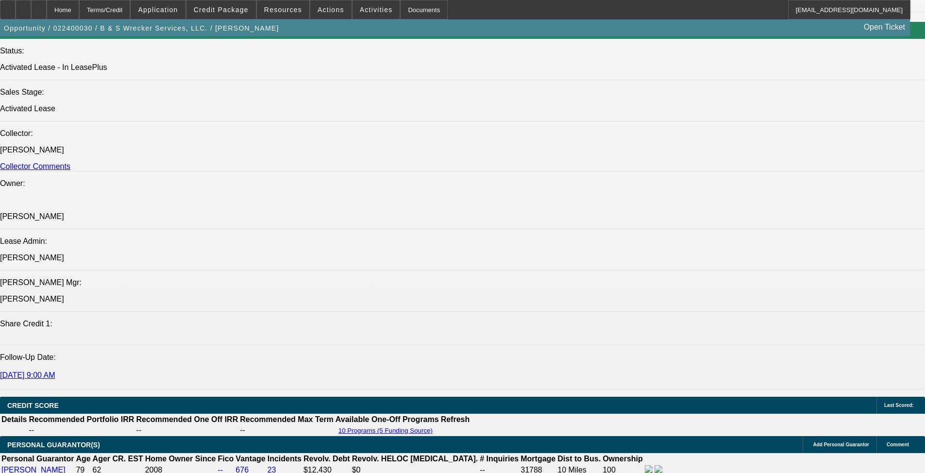
select select "6"
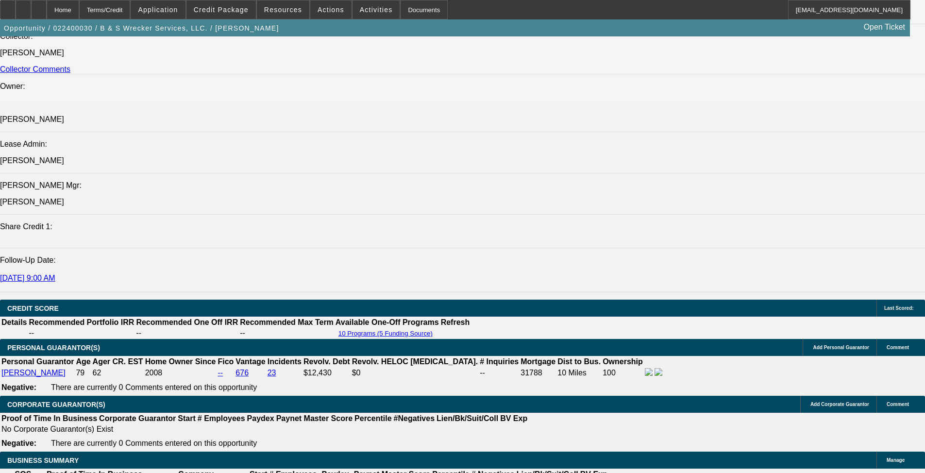
drag, startPoint x: 56, startPoint y: 279, endPoint x: 182, endPoint y: 276, distance: 125.8
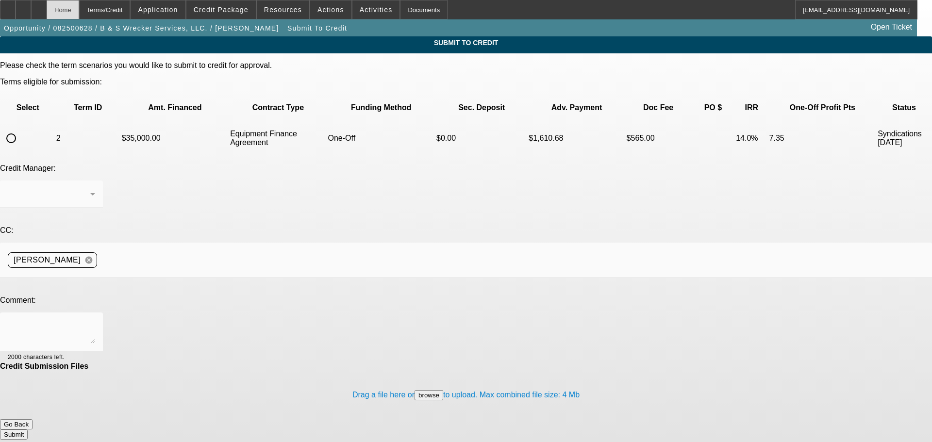
click at [79, 8] on div "Home" at bounding box center [63, 9] width 33 height 19
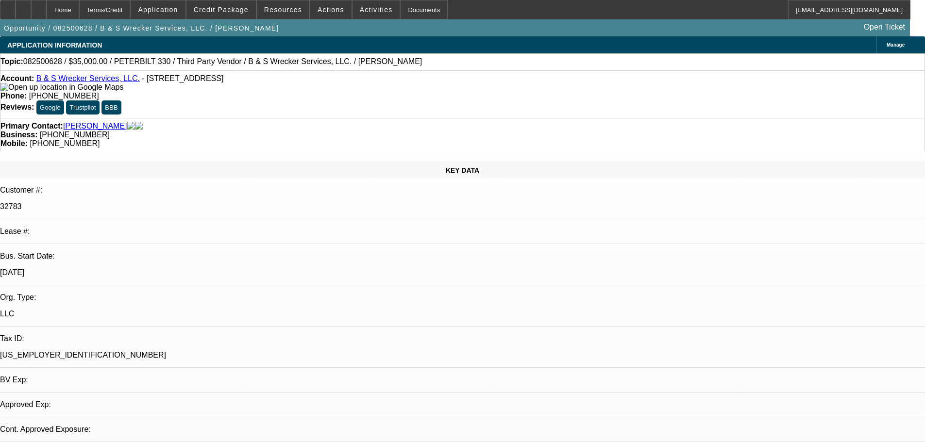
select select "0"
select select "6"
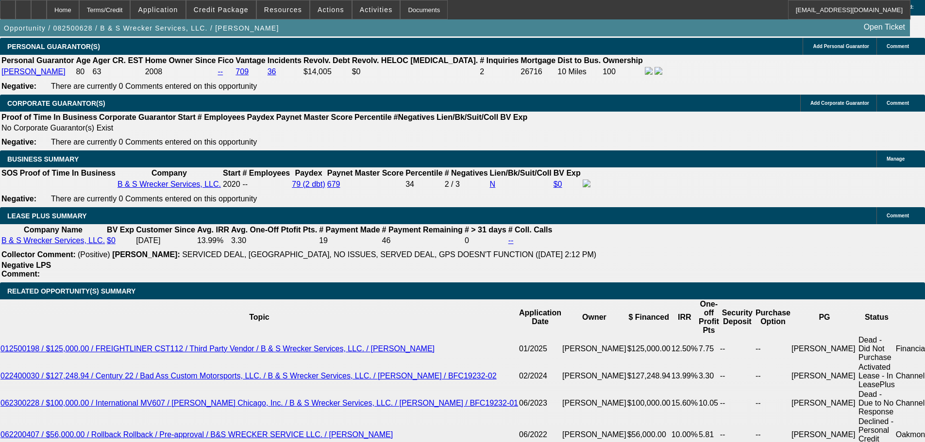
scroll to position [1651, 0]
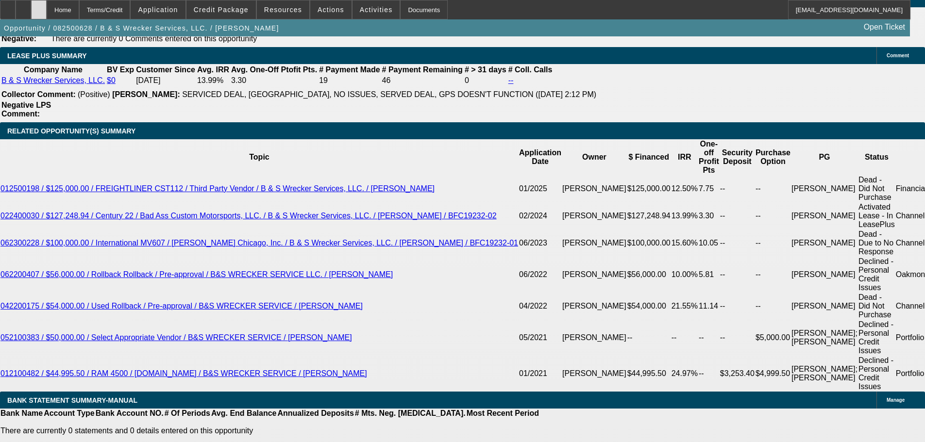
click at [47, 6] on div at bounding box center [39, 9] width 16 height 19
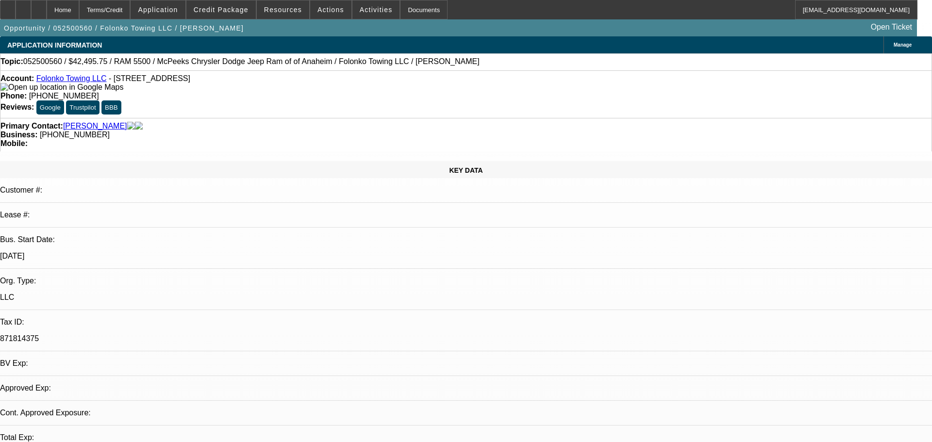
select select "0.15"
select select "0"
select select "2"
select select "0.1"
select select "4"
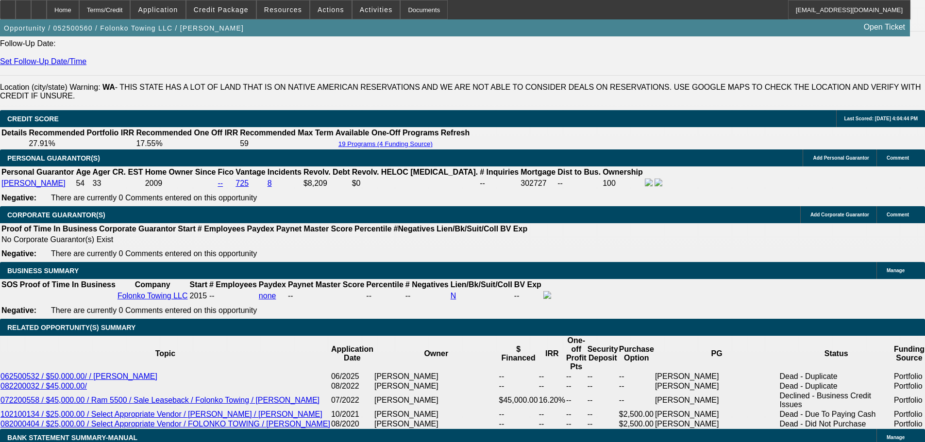
scroll to position [1602, 0]
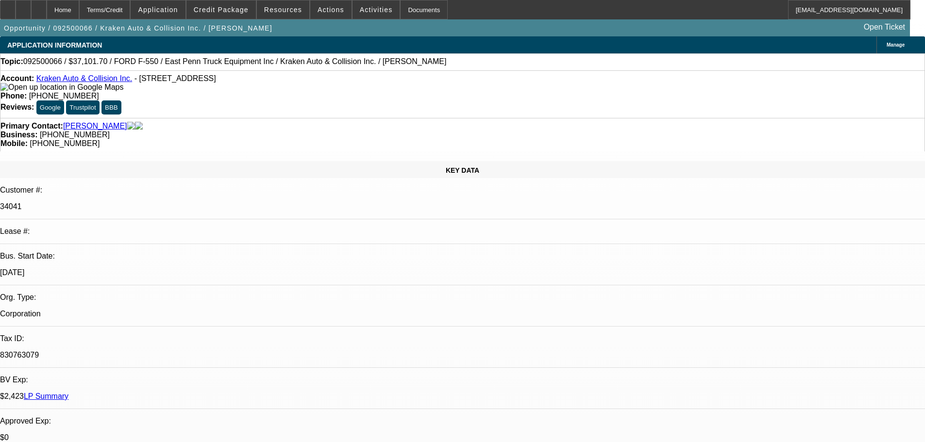
select select "0"
select select "0.1"
select select "4"
select select "0"
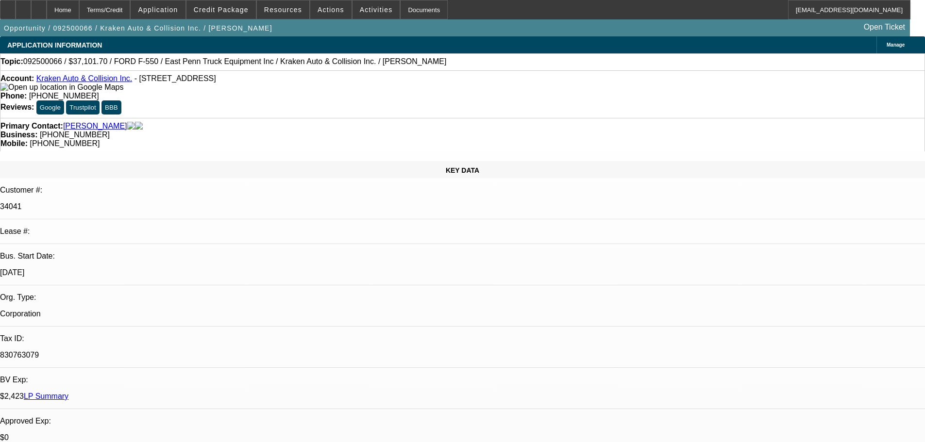
select select "0"
select select "0.1"
select select "4"
select select "0"
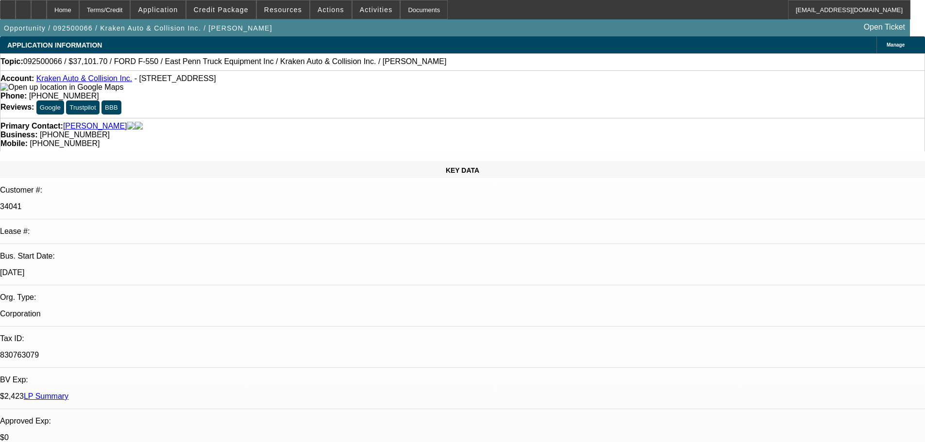
select select "0.1"
select select "4"
select select "0"
select select "0.1"
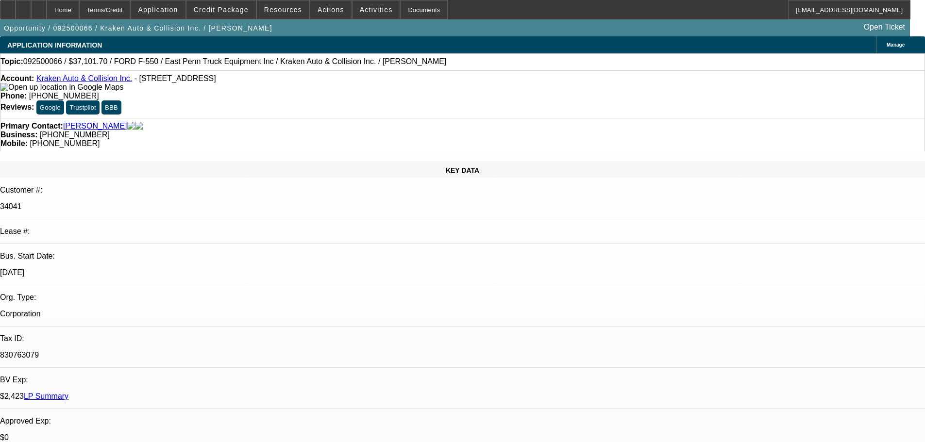
select select "4"
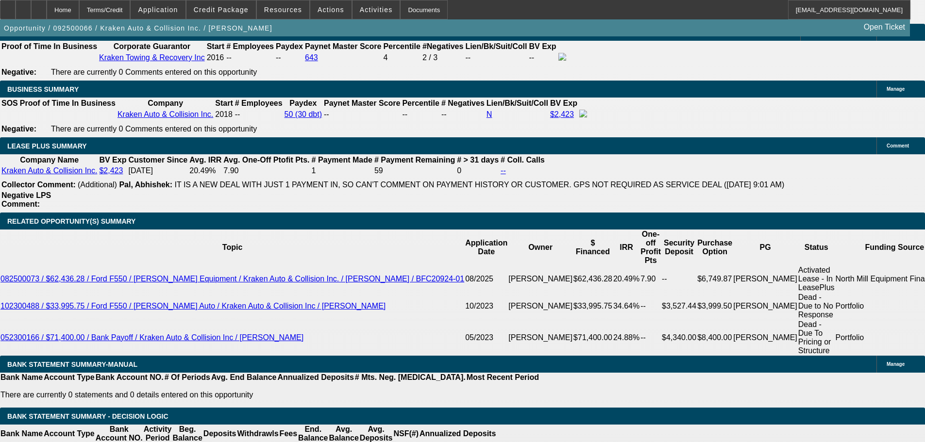
scroll to position [1759, 0]
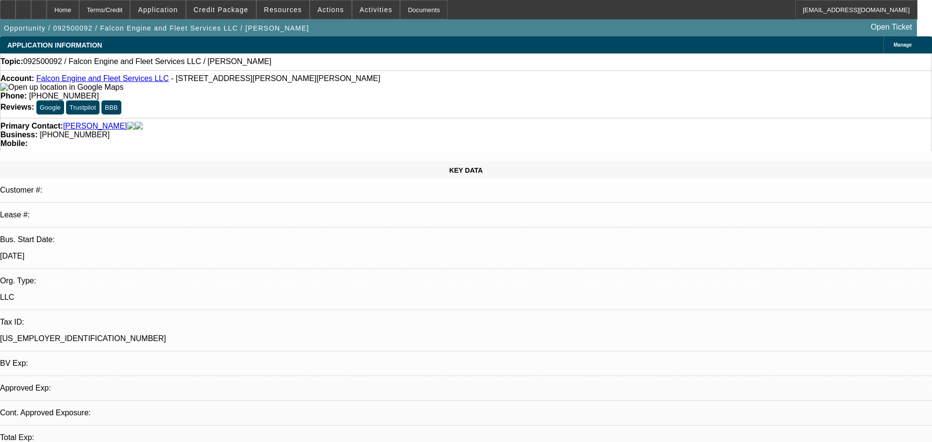
select select "0"
select select "2"
select select "0.1"
select select "4"
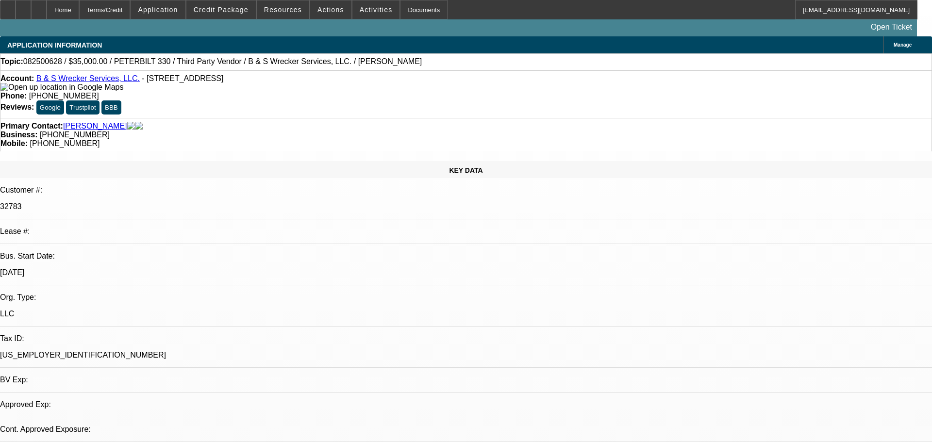
select select "0"
select select "6"
select select "0"
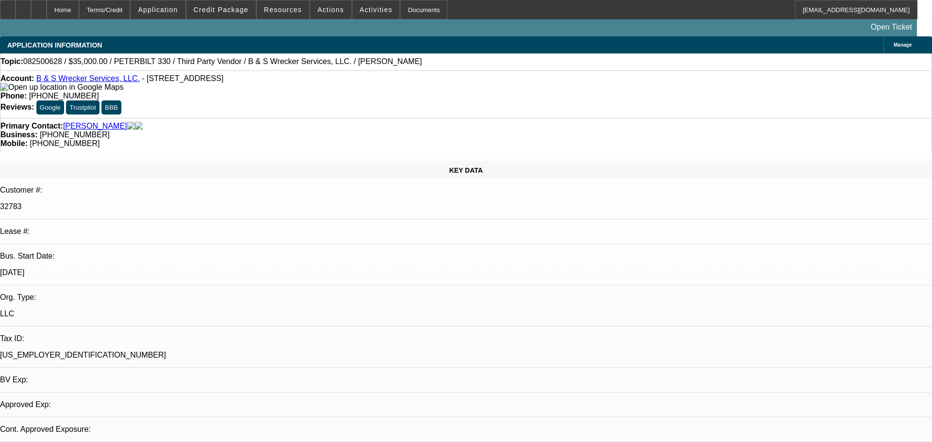
select select "0"
select select "6"
